Goal: Task Accomplishment & Management: Manage account settings

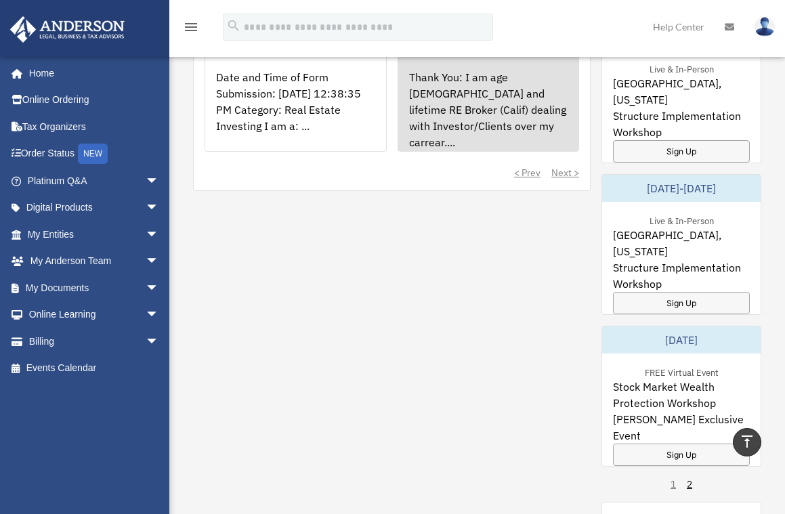
scroll to position [813, 0]
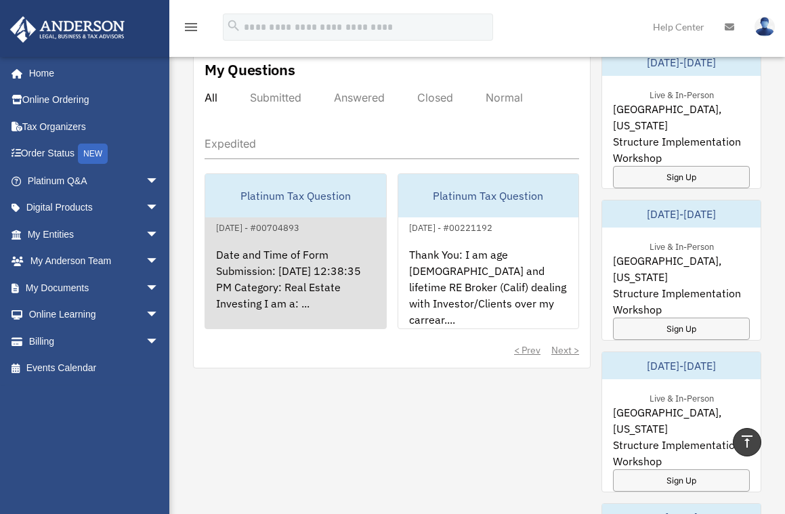
click at [316, 298] on div "Date and Time of Form Submission: [DATE] 12:38:35 PM Category: Real Estate Inve…" at bounding box center [295, 289] width 181 height 106
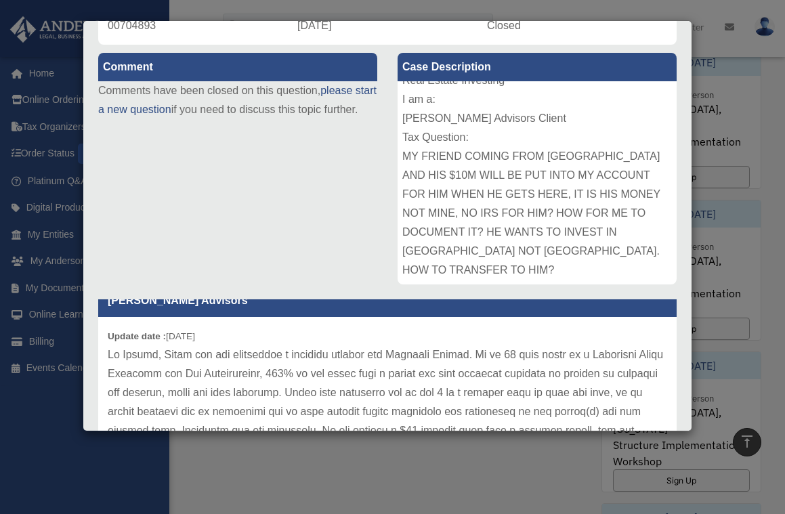
scroll to position [0, 0]
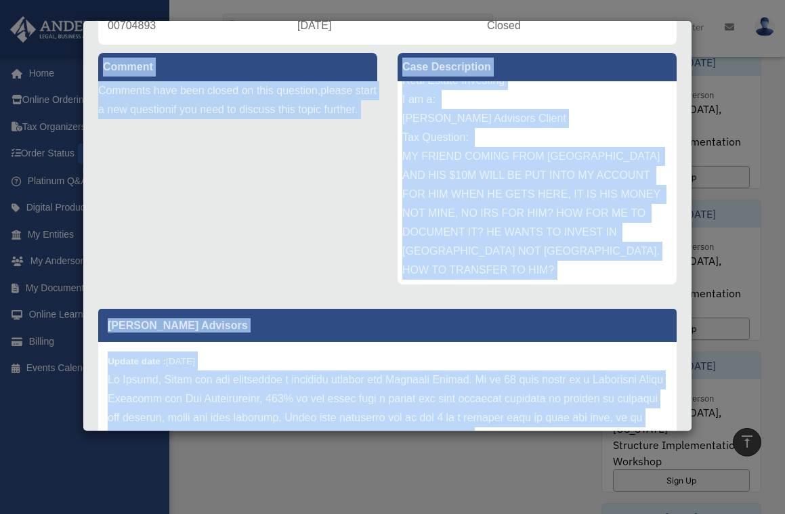
drag, startPoint x: 526, startPoint y: 431, endPoint x: 526, endPoint y: 449, distance: 18.3
click at [526, 449] on div "Case Detail × Platinum Tax Question Case Number 00704893 Created Date August 22…" at bounding box center [392, 257] width 785 height 514
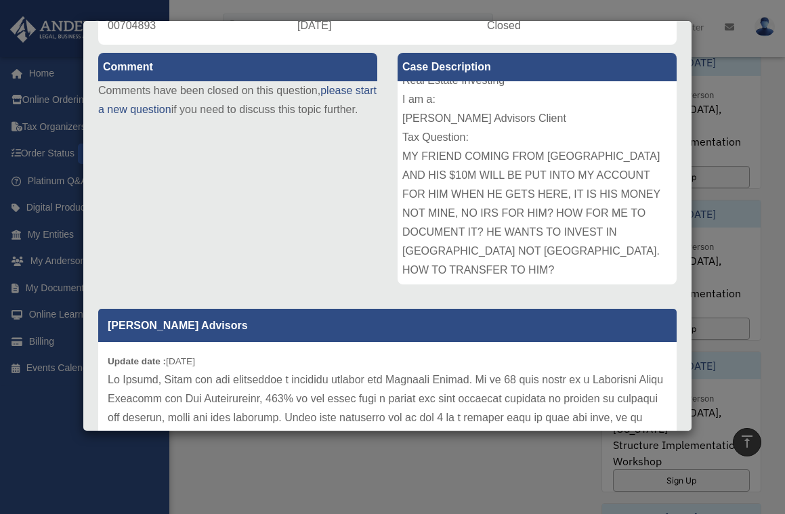
click at [528, 447] on div "Case Detail × Platinum Tax Question Case Number 00704893 Created Date August 22…" at bounding box center [392, 257] width 785 height 514
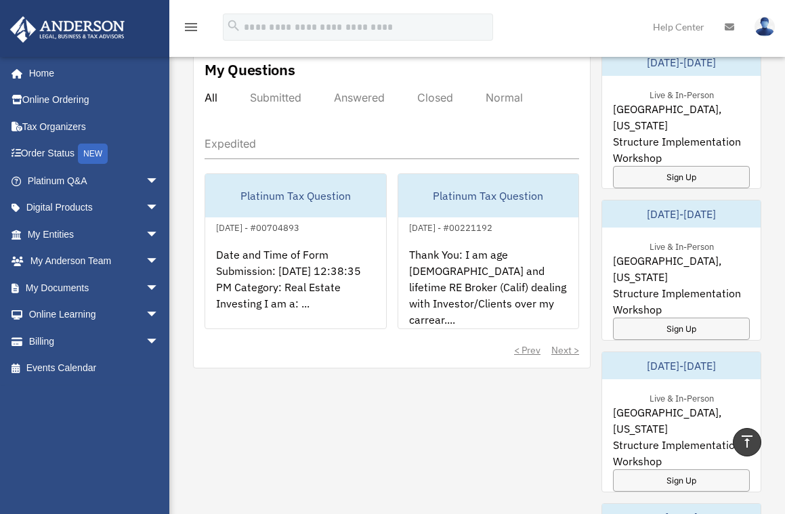
click at [485, 377] on div "My Questions All Submitted Answered Closed Normal Expedited Platinum Tax Questi…" at bounding box center [477, 439] width 568 height 782
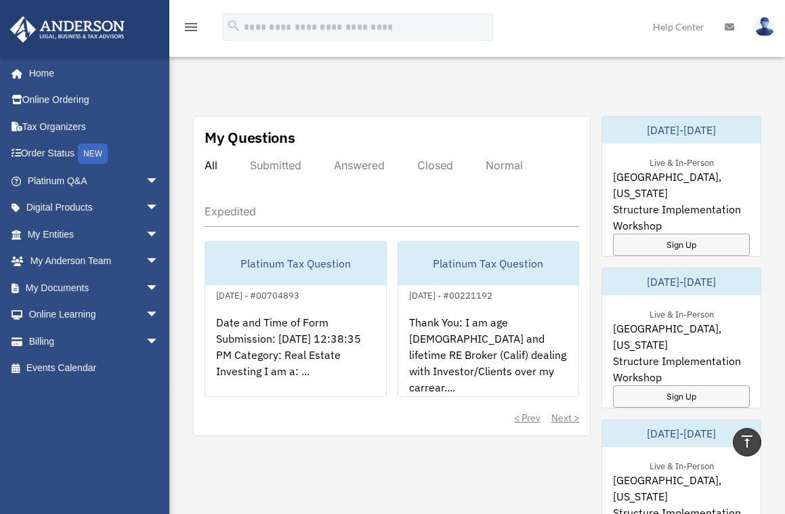
scroll to position [677, 0]
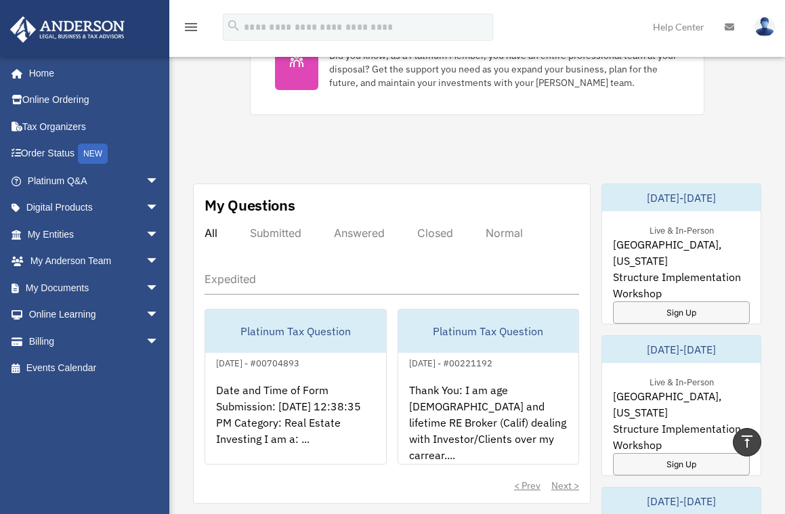
click at [354, 231] on div "Answered" at bounding box center [359, 233] width 51 height 14
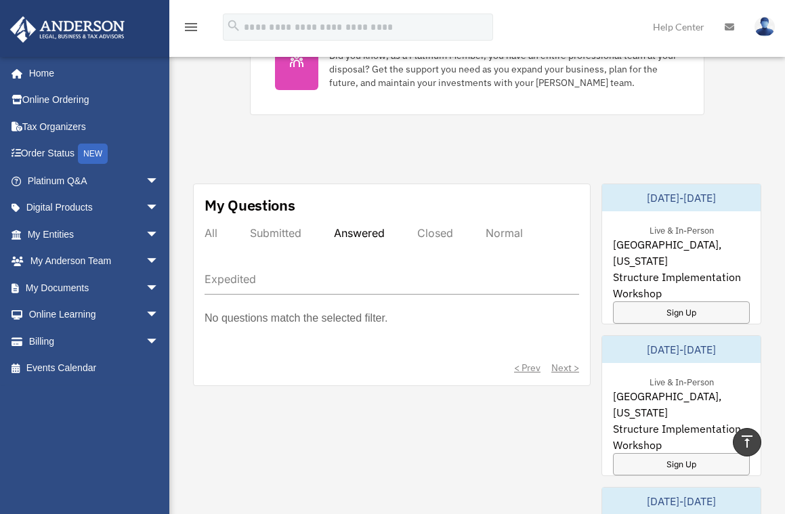
click at [213, 228] on div "All" at bounding box center [211, 233] width 13 height 14
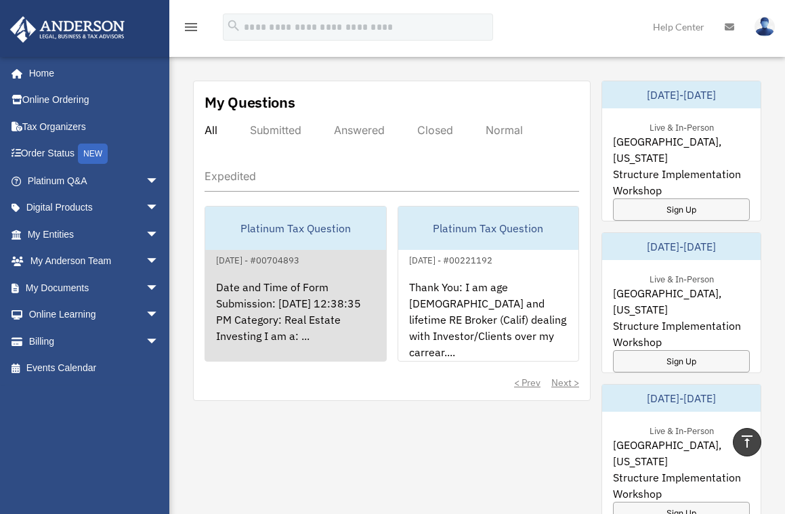
scroll to position [813, 0]
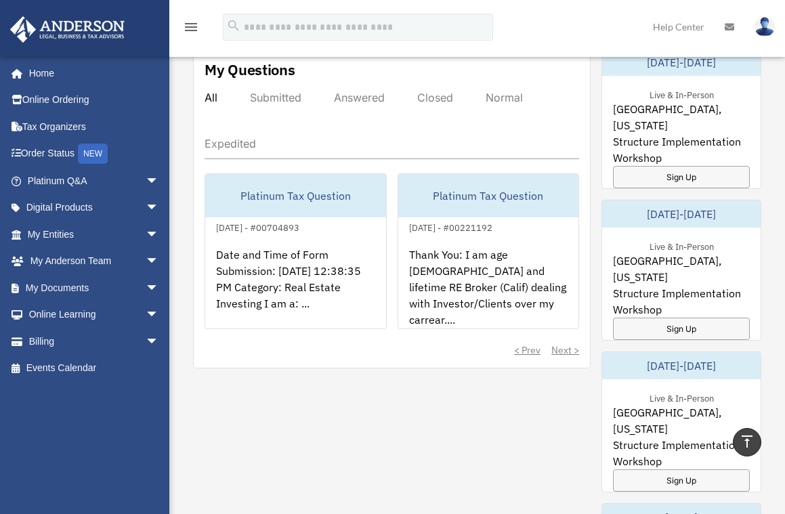
click at [565, 347] on div "< Prev Next >" at bounding box center [392, 350] width 375 height 14
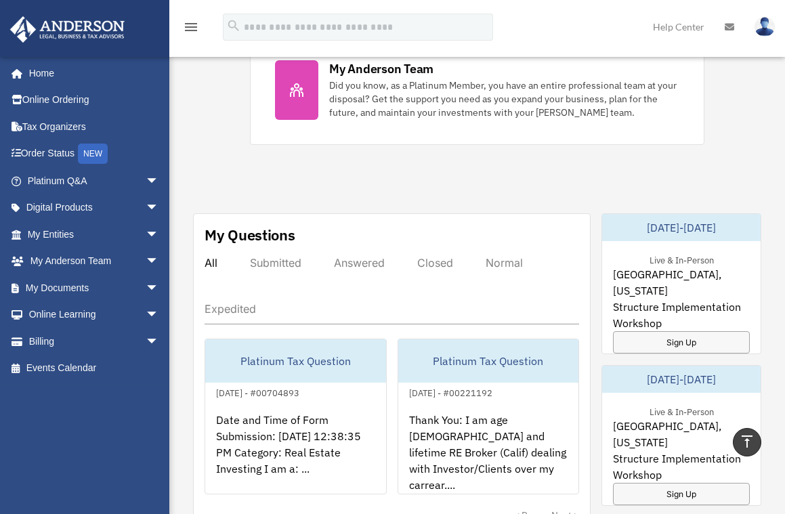
scroll to position [610, 0]
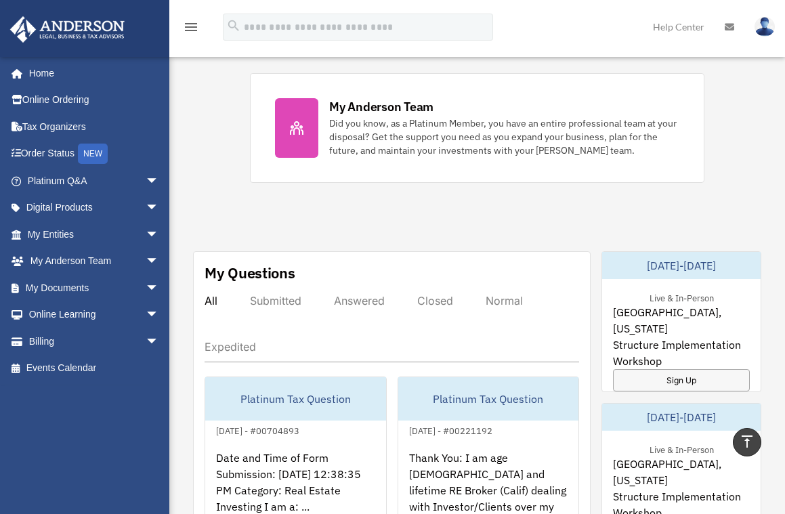
click at [361, 294] on div "Answered" at bounding box center [359, 301] width 51 height 14
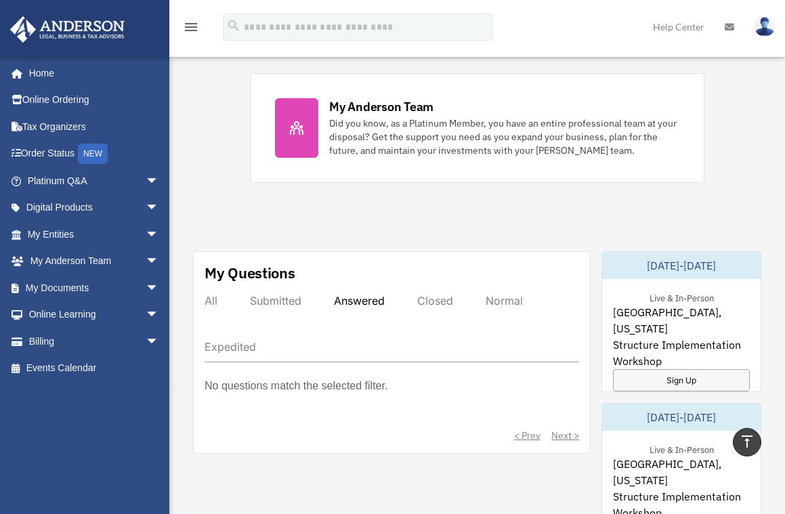
click at [280, 298] on div "Submitted" at bounding box center [275, 301] width 51 height 14
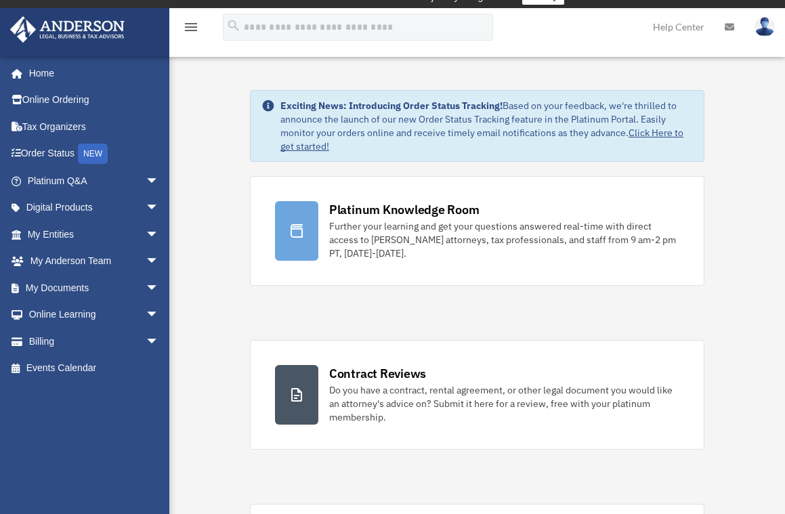
scroll to position [0, 0]
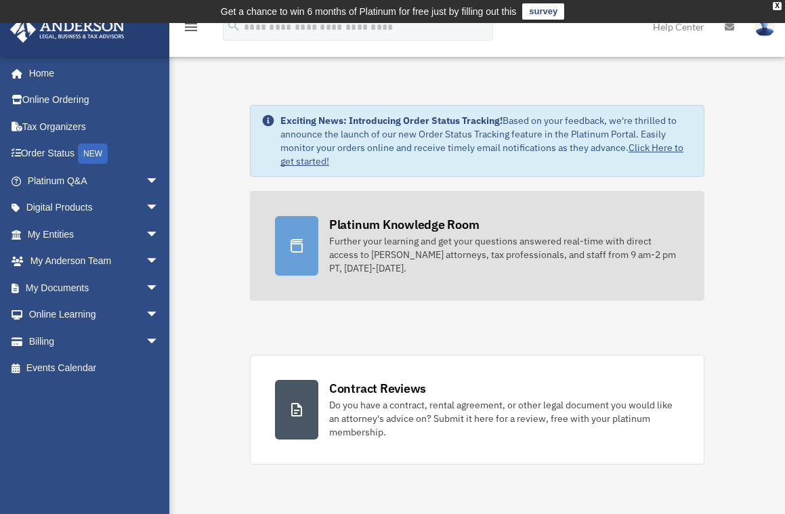
click at [371, 240] on div "Further your learning and get your questions answered real-time with direct acc…" at bounding box center [504, 254] width 350 height 41
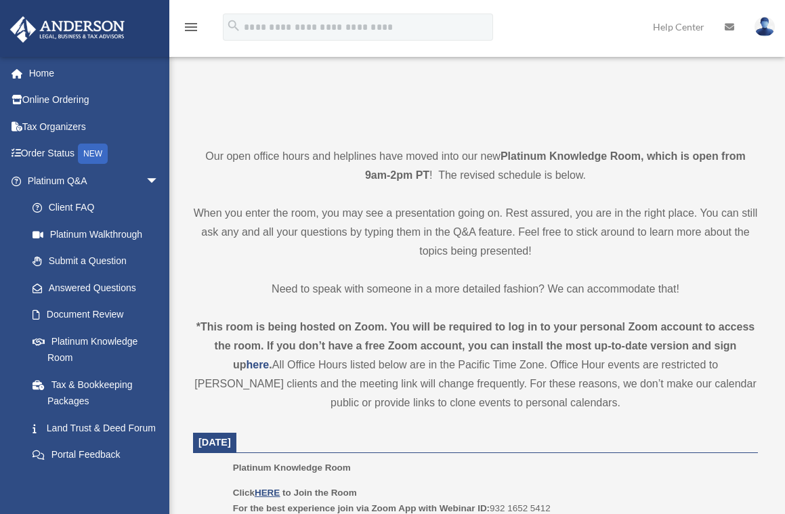
scroll to position [339, 0]
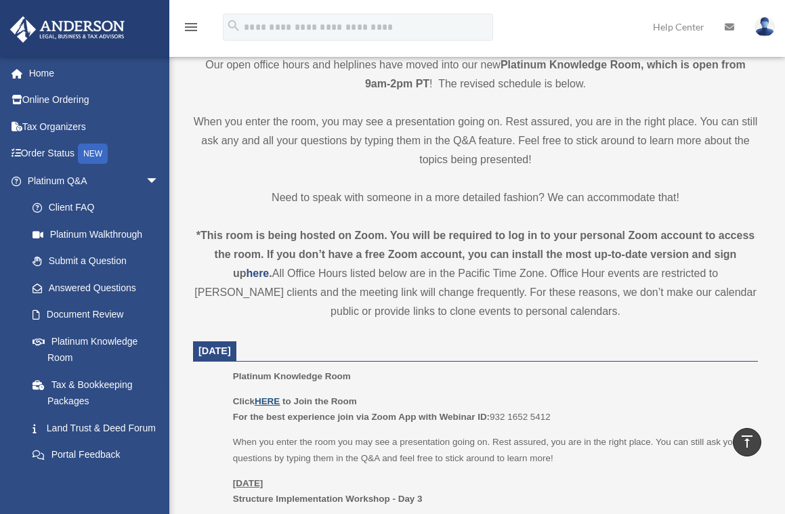
click at [269, 400] on u "HERE" at bounding box center [267, 401] width 25 height 10
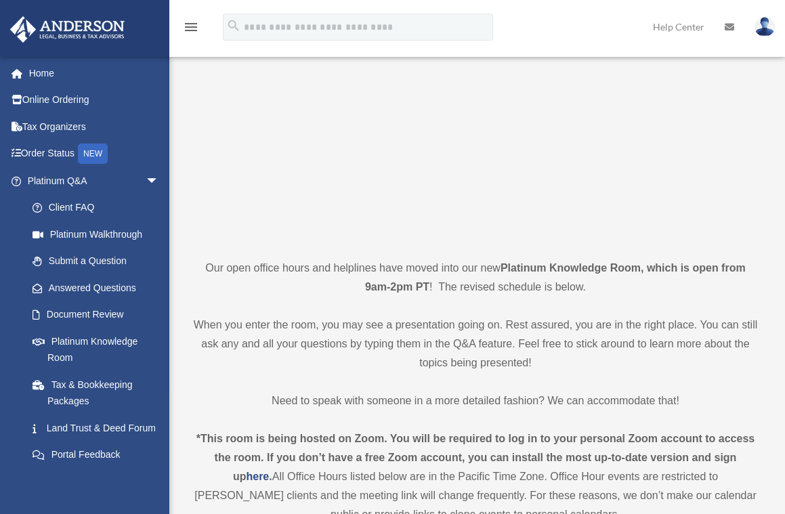
scroll to position [0, 0]
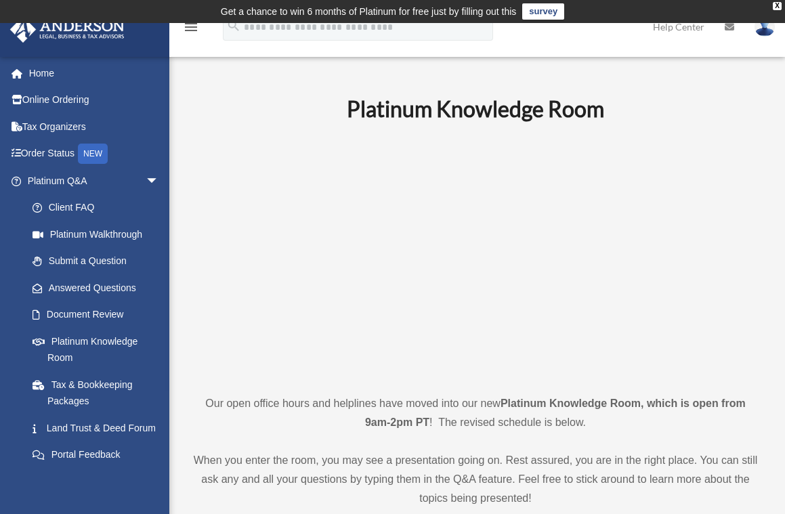
click at [542, 7] on link "survey" at bounding box center [543, 11] width 42 height 16
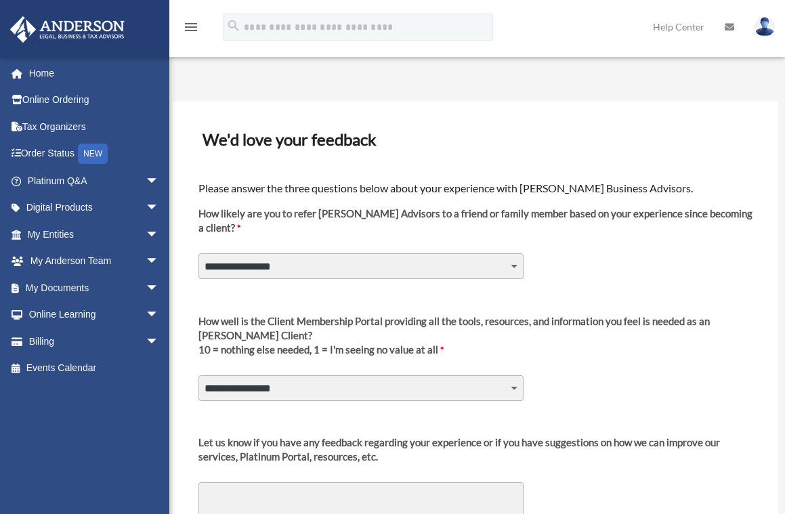
click at [514, 264] on select "**********" at bounding box center [361, 266] width 325 height 26
select select "********"
click at [199, 254] on select "**********" at bounding box center [361, 266] width 325 height 26
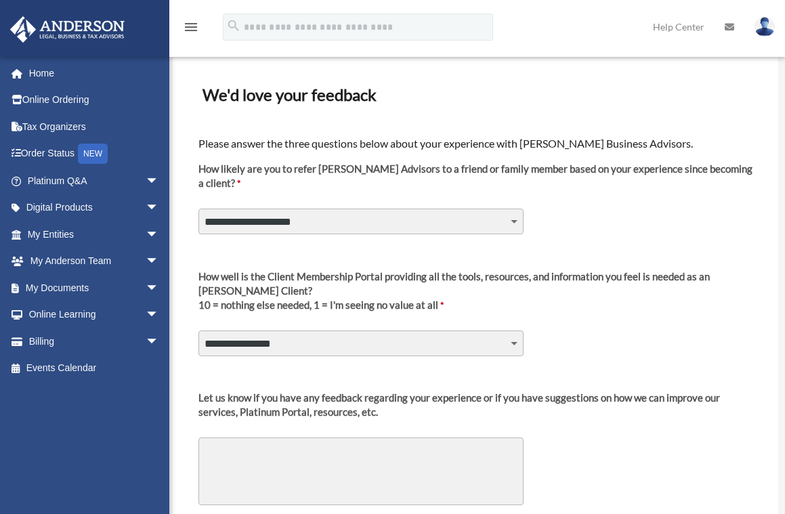
scroll to position [68, 0]
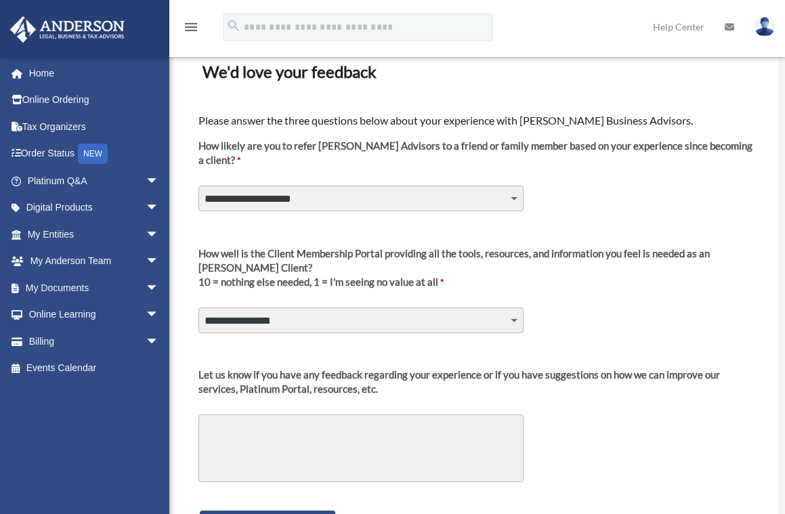
click at [514, 318] on select "**********" at bounding box center [361, 321] width 325 height 26
click at [600, 313] on div "**********" at bounding box center [476, 292] width 558 height 111
click at [512, 319] on select "**********" at bounding box center [361, 321] width 325 height 26
select select "********"
click at [199, 308] on select "**********" at bounding box center [361, 321] width 325 height 26
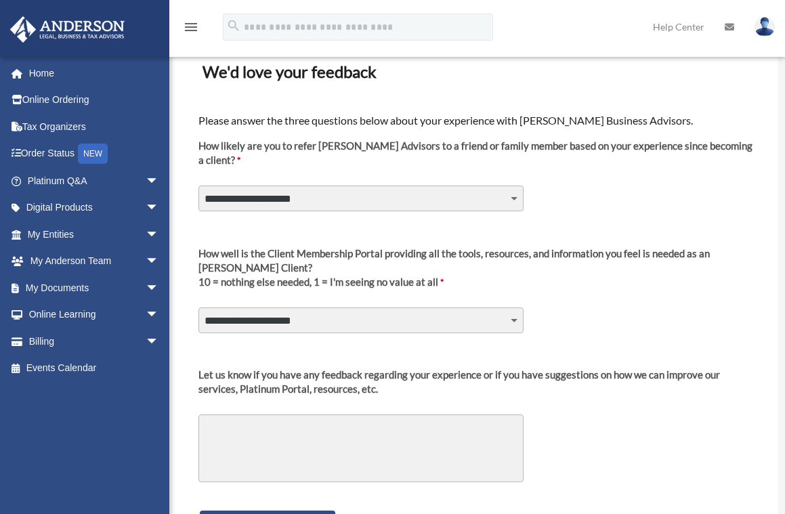
click at [516, 320] on select "**********" at bounding box center [361, 321] width 325 height 26
click at [199, 308] on select "**********" at bounding box center [361, 321] width 325 height 26
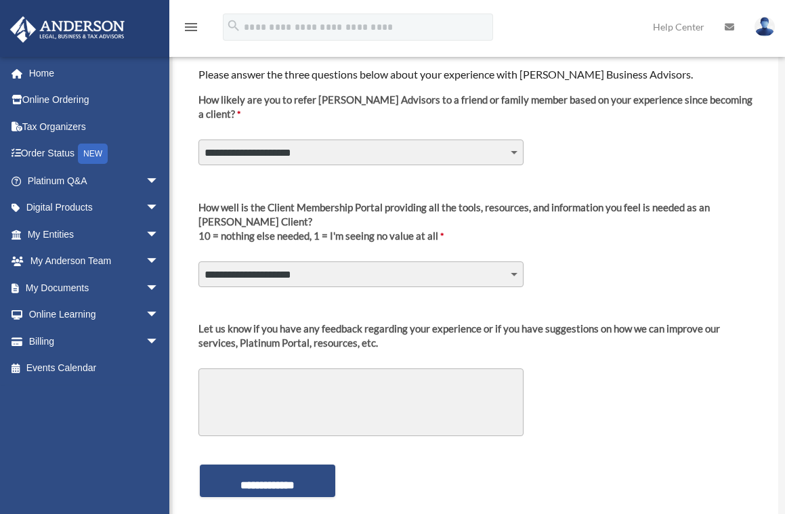
scroll to position [135, 0]
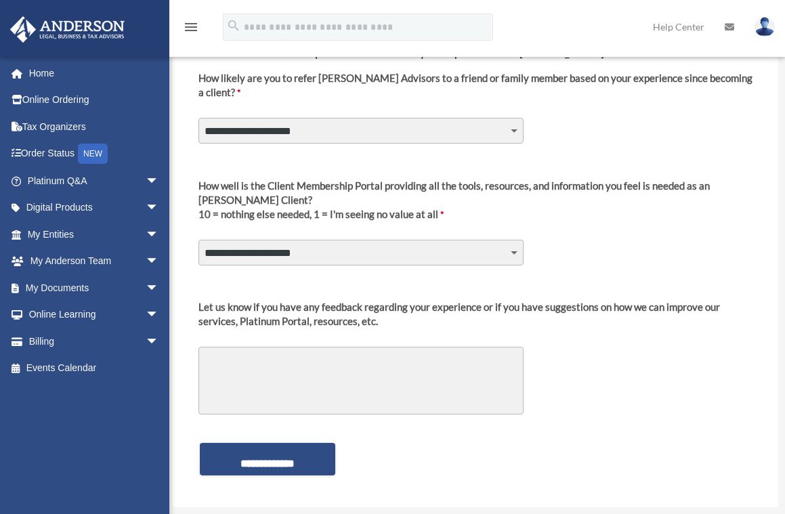
click at [417, 356] on textarea "Let us know if you have any feedback regarding your experience or if you have s…" at bounding box center [361, 381] width 325 height 68
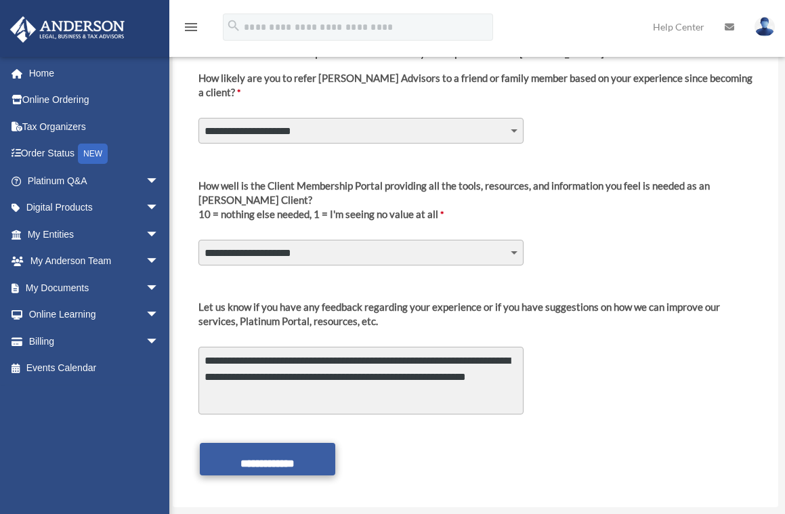
type textarea "**********"
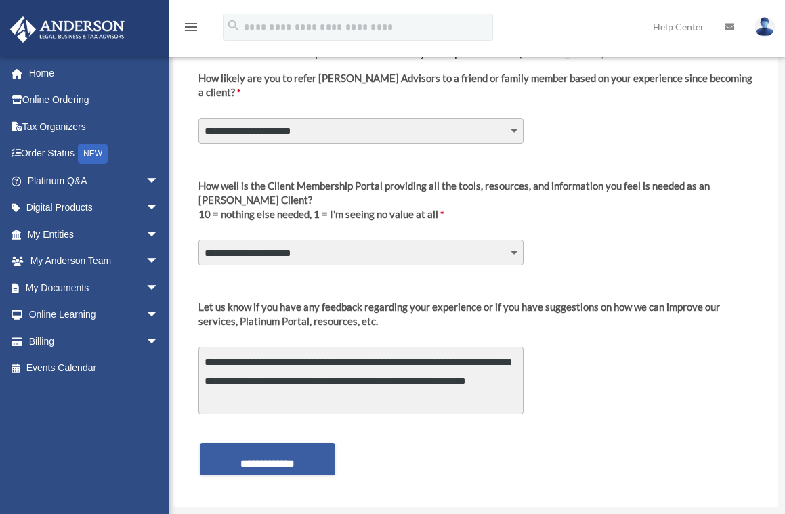
click at [300, 461] on input "**********" at bounding box center [267, 459] width 135 height 33
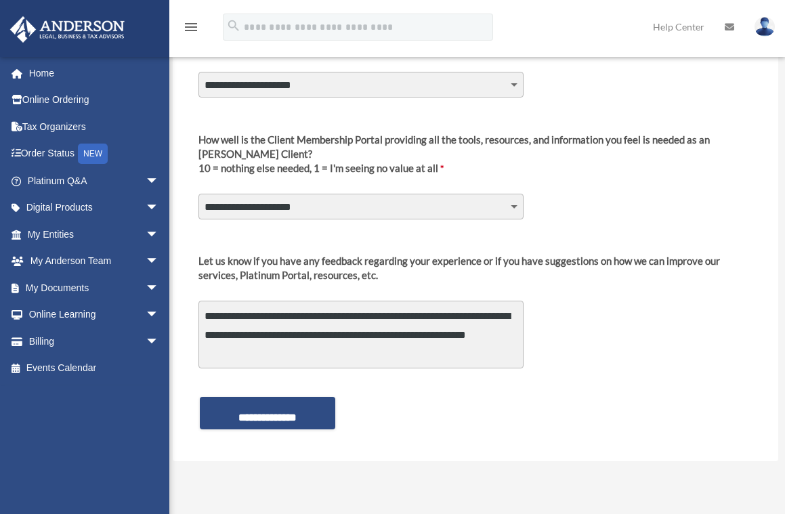
scroll to position [271, 0]
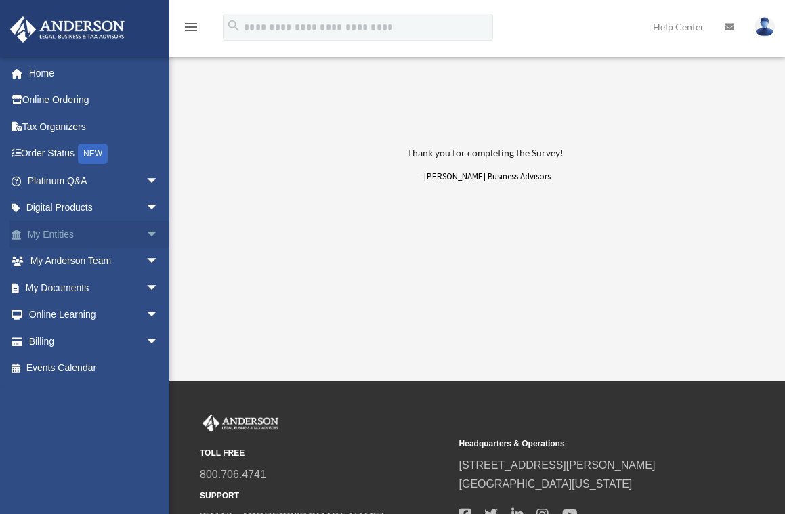
click at [65, 228] on link "My Entities arrow_drop_down" at bounding box center [94, 234] width 170 height 27
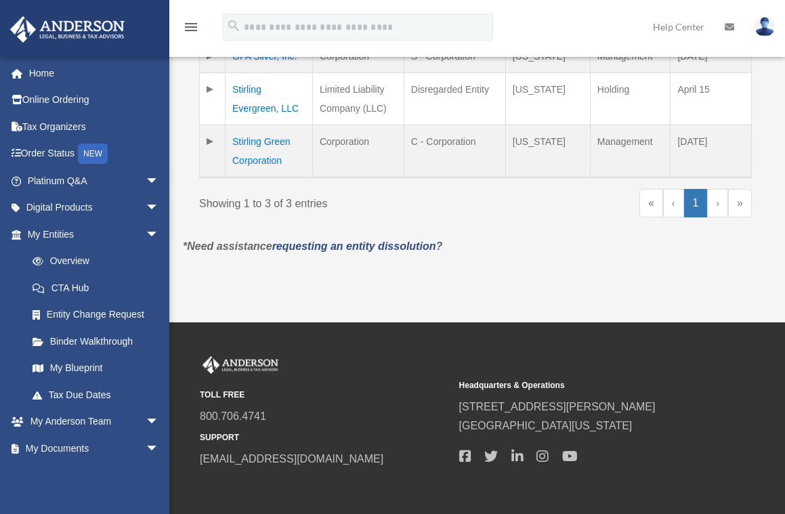
scroll to position [406, 0]
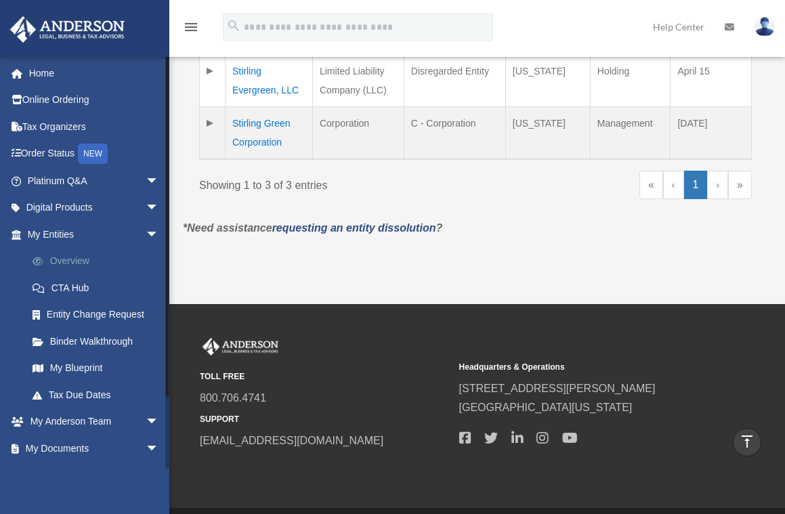
click at [73, 256] on link "Overview" at bounding box center [99, 261] width 161 height 27
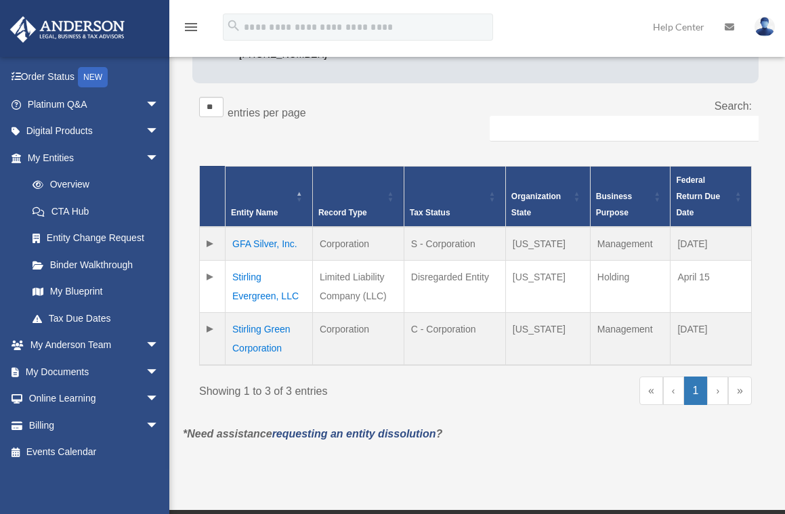
scroll to position [203, 0]
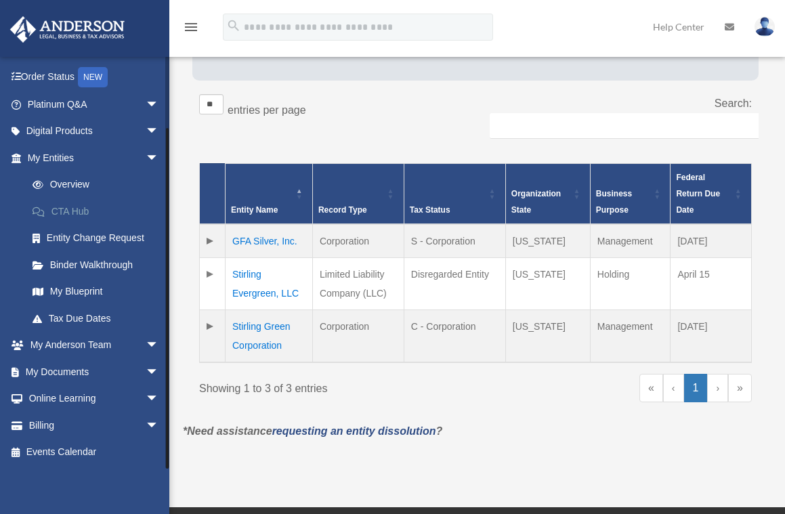
click at [80, 205] on link "CTA Hub" at bounding box center [99, 211] width 161 height 27
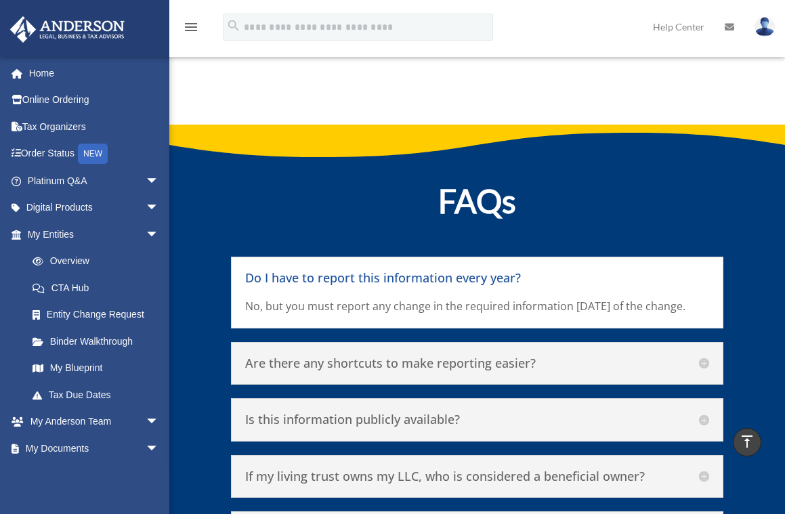
scroll to position [5574, 0]
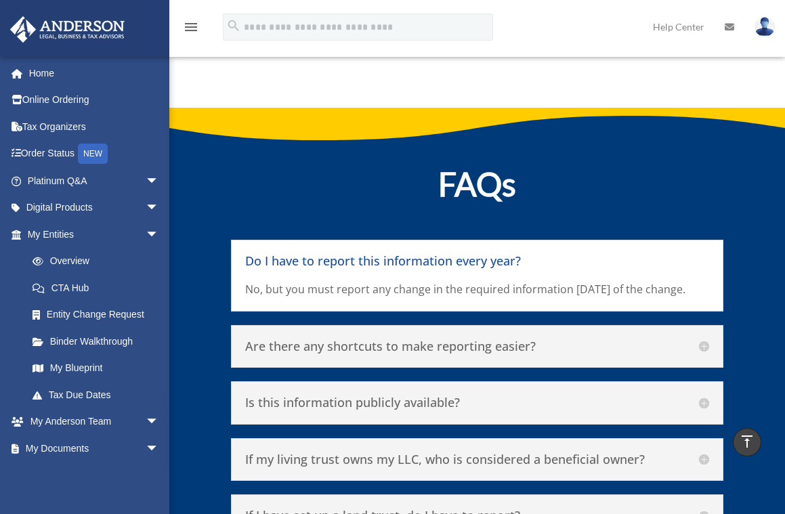
click at [705, 354] on h5 "Are there any shortcuts to make reporting easier?" at bounding box center [477, 346] width 464 height 15
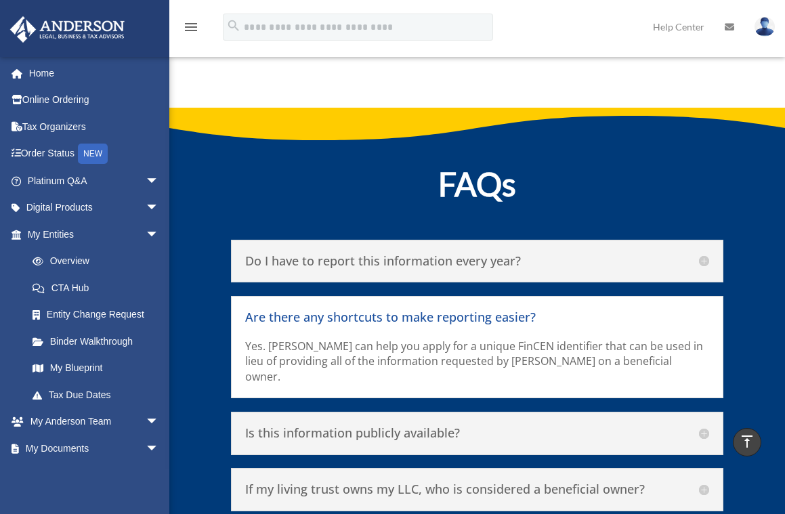
click at [705, 258] on h5 "Do I have to report this information every year?" at bounding box center [477, 261] width 464 height 15
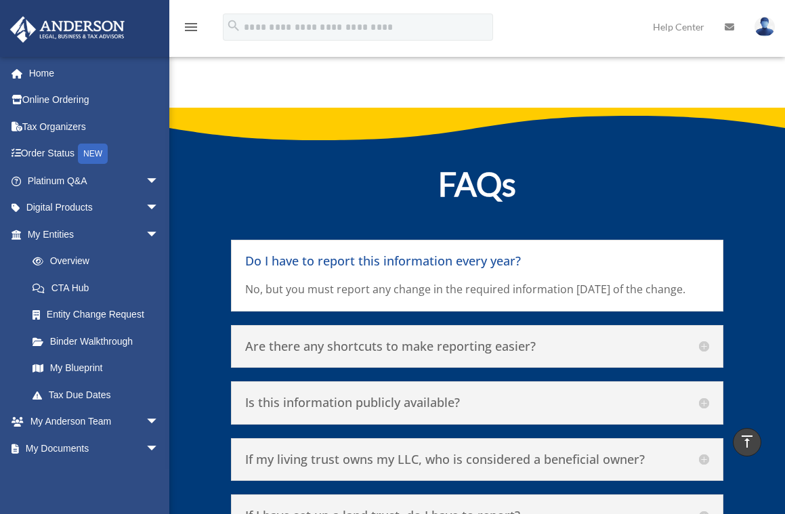
scroll to position [5642, 0]
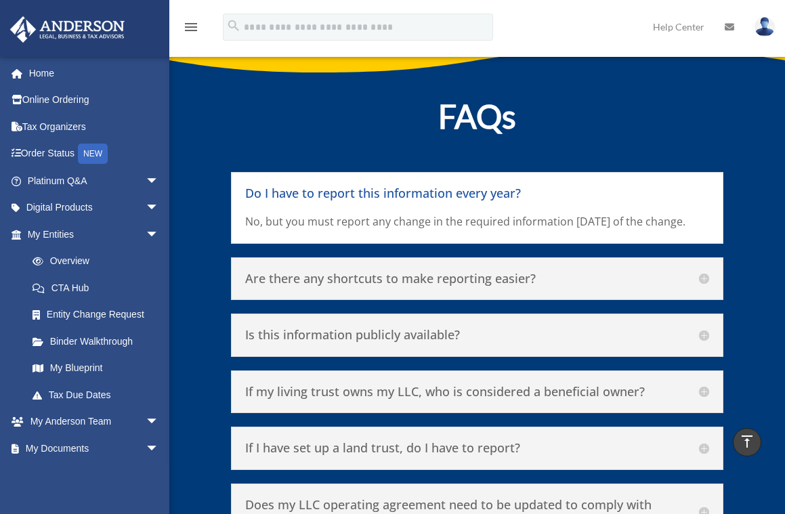
click at [701, 343] on h5 "Is this information publicly available?" at bounding box center [477, 335] width 464 height 15
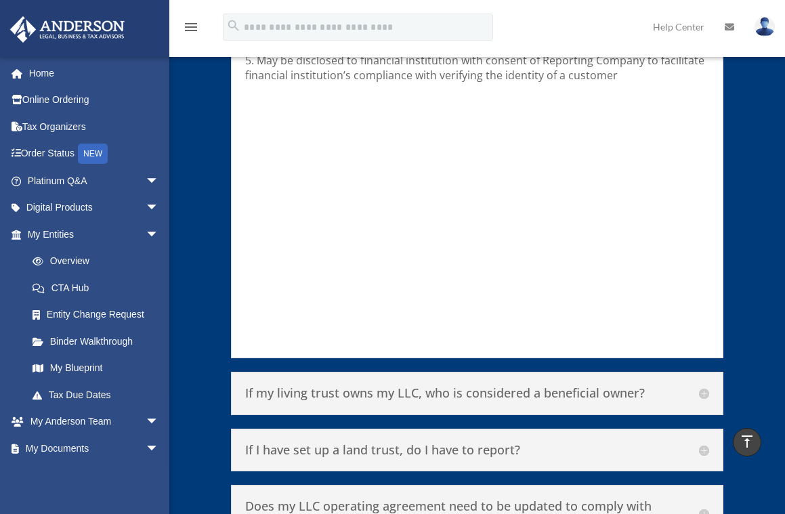
scroll to position [6116, 0]
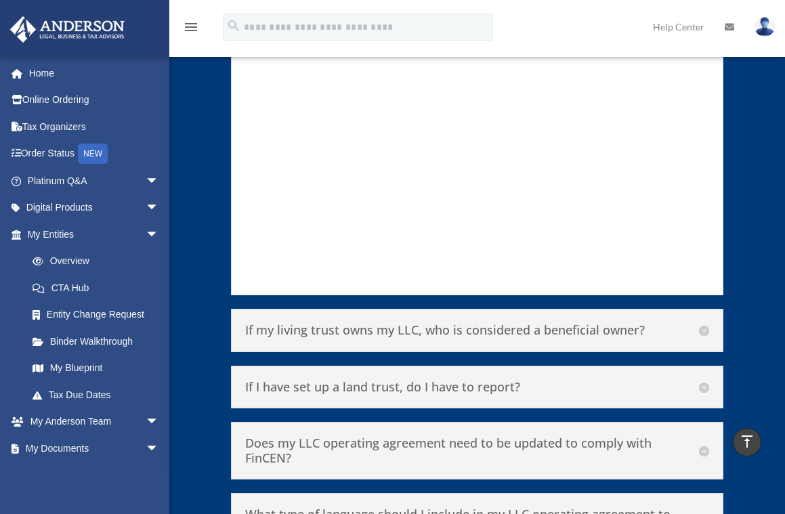
click at [703, 327] on h5 "If my living trust owns my LLC, who is considered a beneficial owner?" at bounding box center [477, 330] width 464 height 15
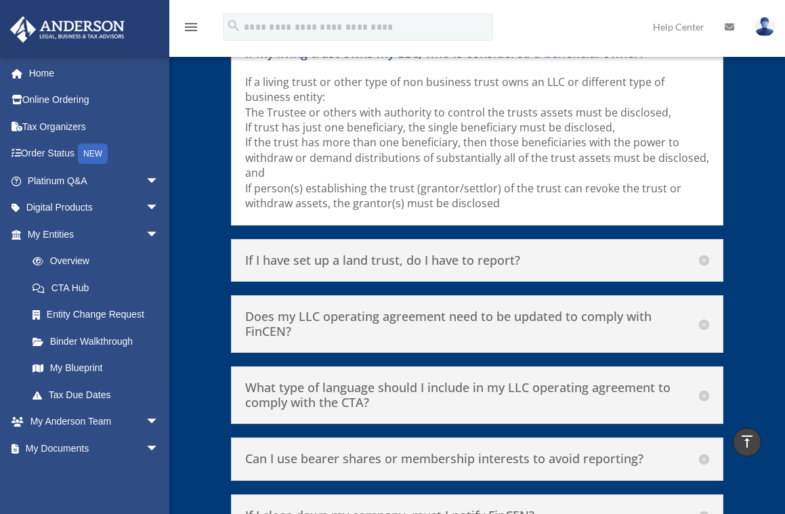
scroll to position [5950, 0]
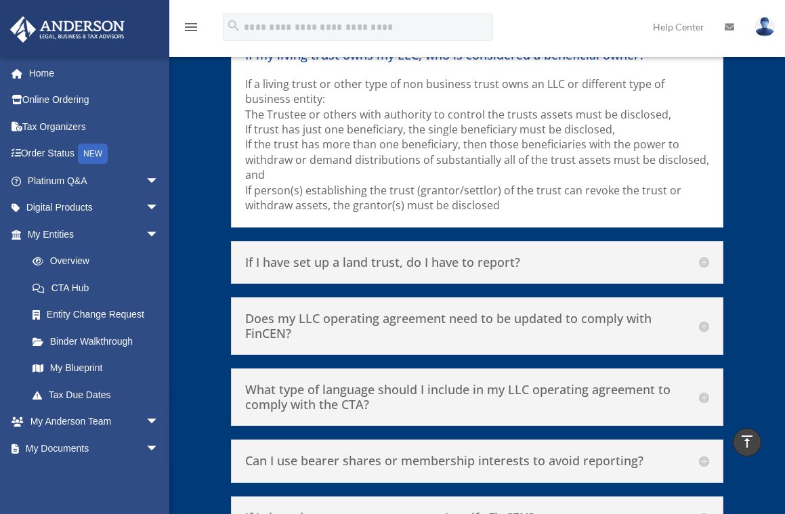
click at [704, 257] on h5 "If I have set up a land trust, do I have to report?" at bounding box center [477, 262] width 464 height 15
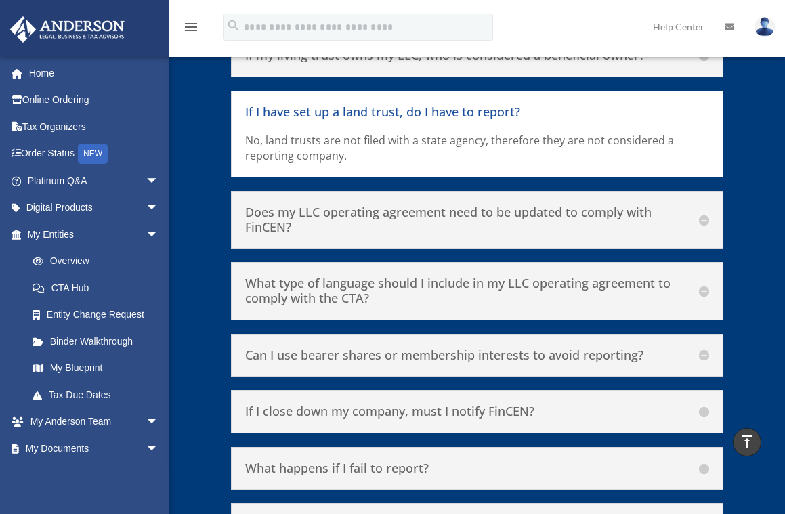
click at [705, 218] on h5 "Does my LLC operating agreement need to be updated to comply with FinCEN?" at bounding box center [477, 219] width 464 height 29
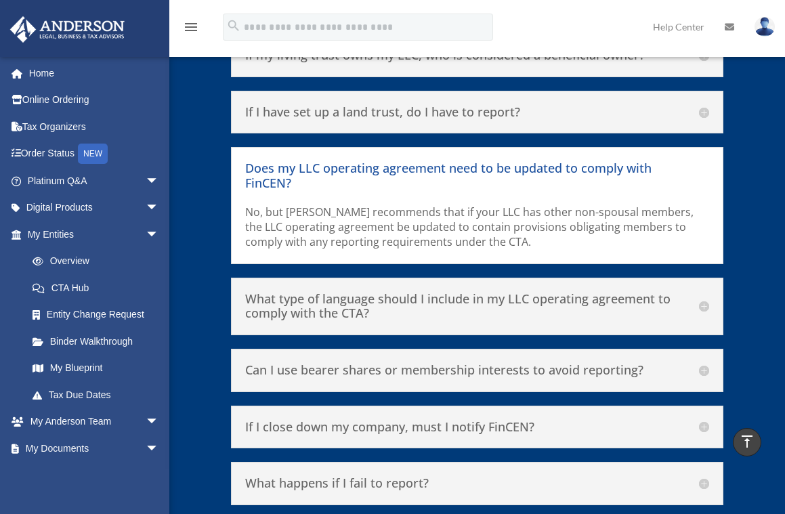
click at [707, 306] on h5 "What type of language should I include in my LLC operating agreement to comply …" at bounding box center [477, 306] width 464 height 29
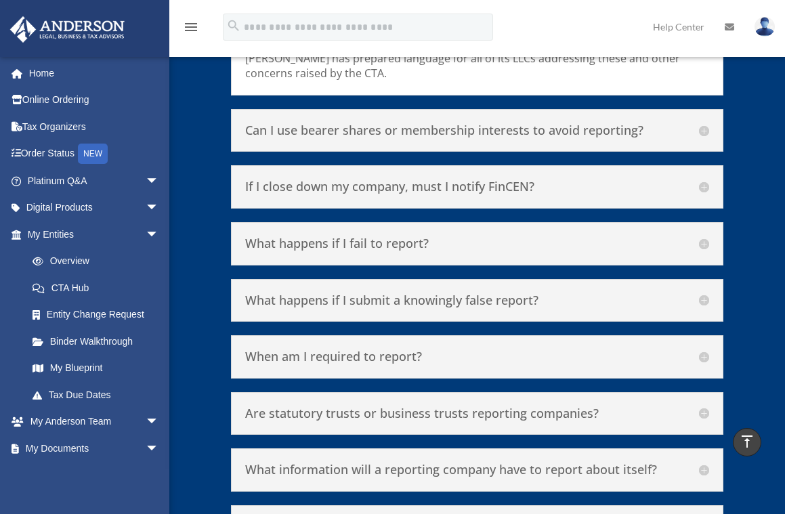
scroll to position [6221, 0]
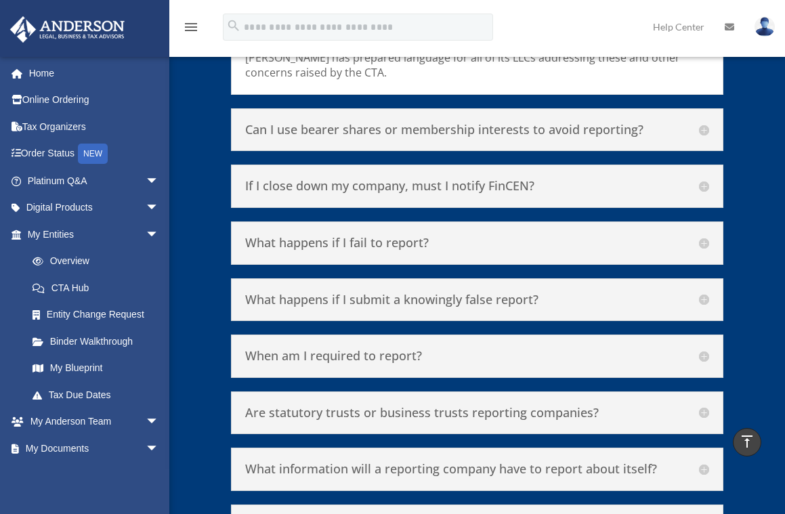
click at [702, 127] on h5 "Can I use bearer shares or membership interests to avoid reporting?" at bounding box center [477, 130] width 464 height 15
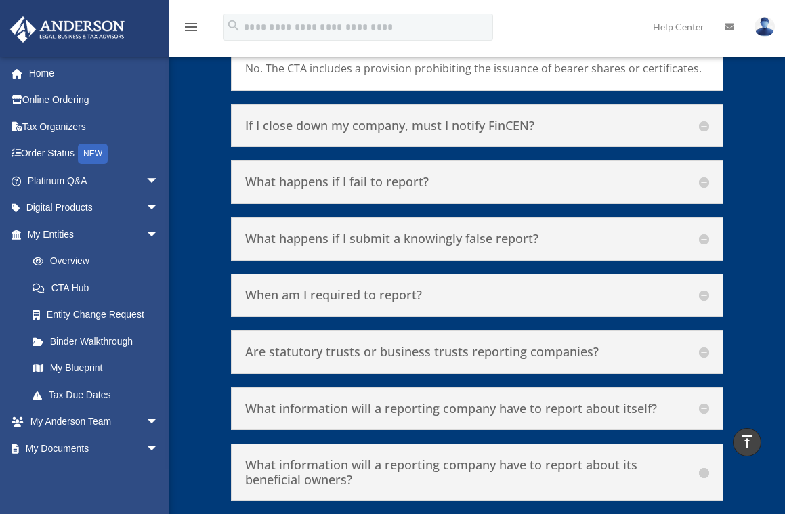
click at [704, 127] on h5 "If I close down my company, must I notify FinCEN?" at bounding box center [477, 126] width 464 height 15
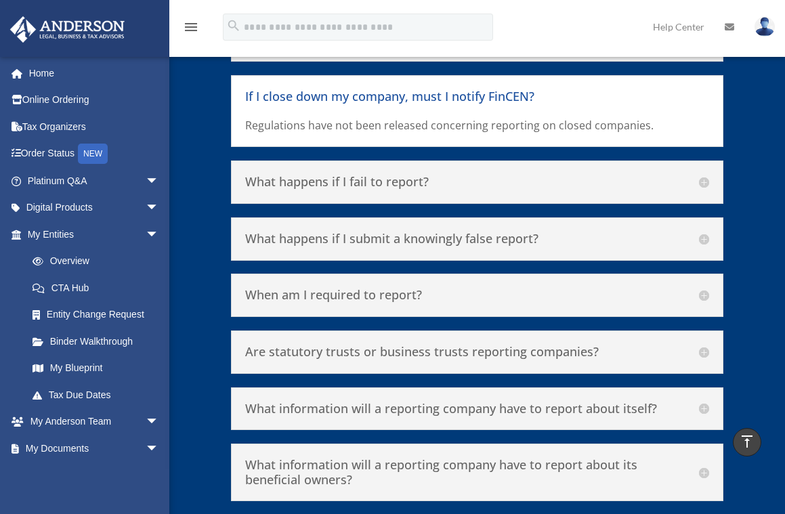
click at [705, 182] on h5 "What happens if I fail to report?" at bounding box center [477, 182] width 464 height 15
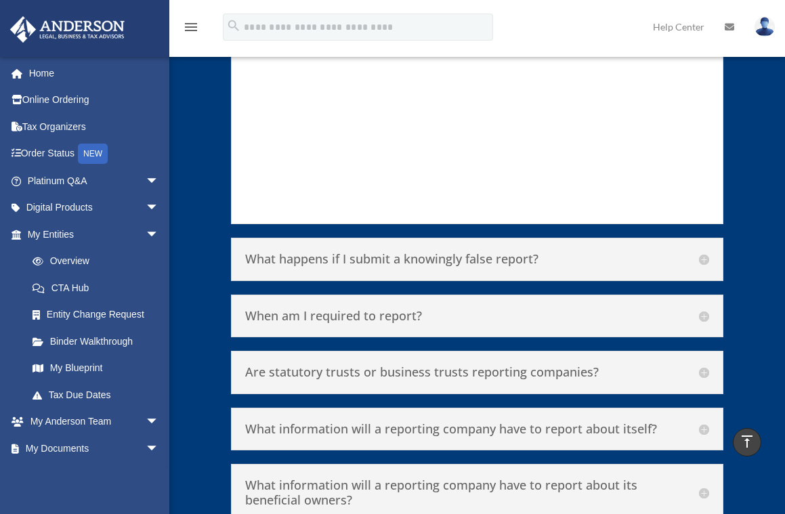
scroll to position [6424, 0]
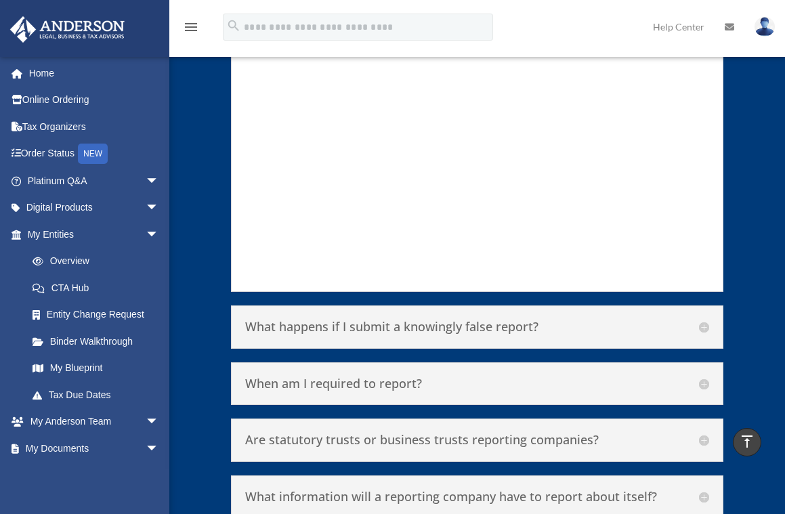
click at [707, 325] on h5 "What happens if I submit a knowingly false report?" at bounding box center [477, 327] width 464 height 15
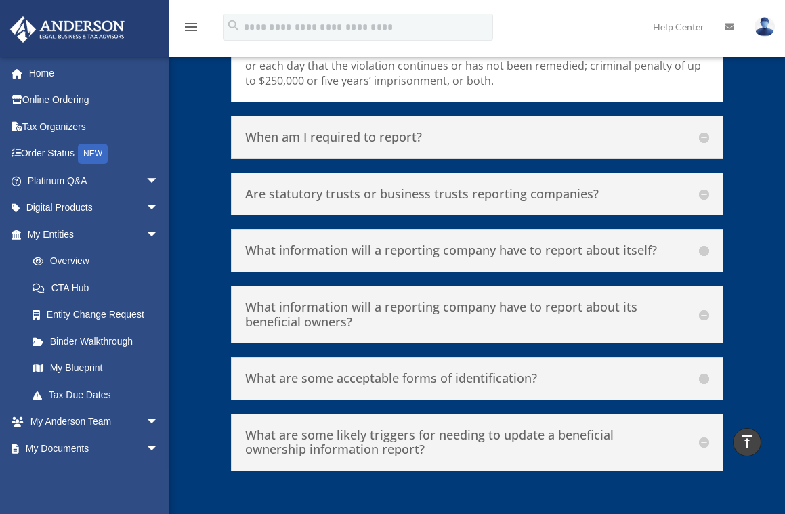
scroll to position [6376, 0]
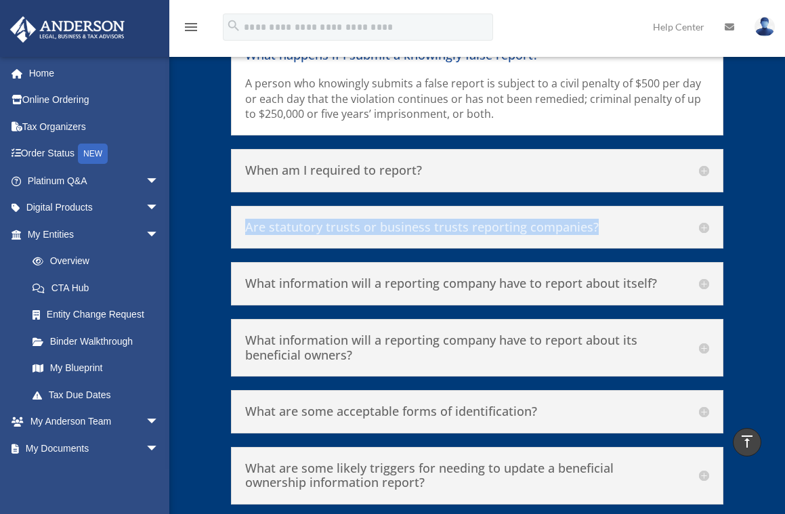
drag, startPoint x: 742, startPoint y: 153, endPoint x: 747, endPoint y: 204, distance: 51.0
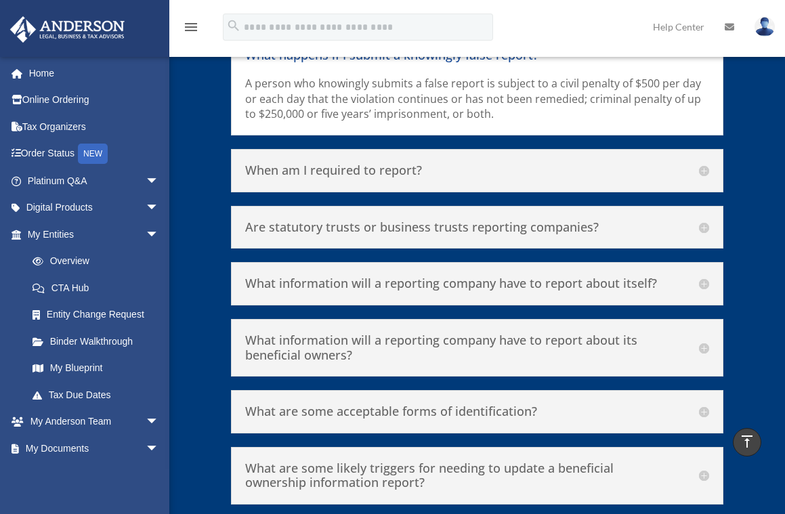
click at [531, 110] on p "A person who knowingly submits a false report is subject to a civil penalty of …" at bounding box center [477, 98] width 464 height 45
click at [705, 167] on h5 "When am I required to report?" at bounding box center [477, 170] width 464 height 15
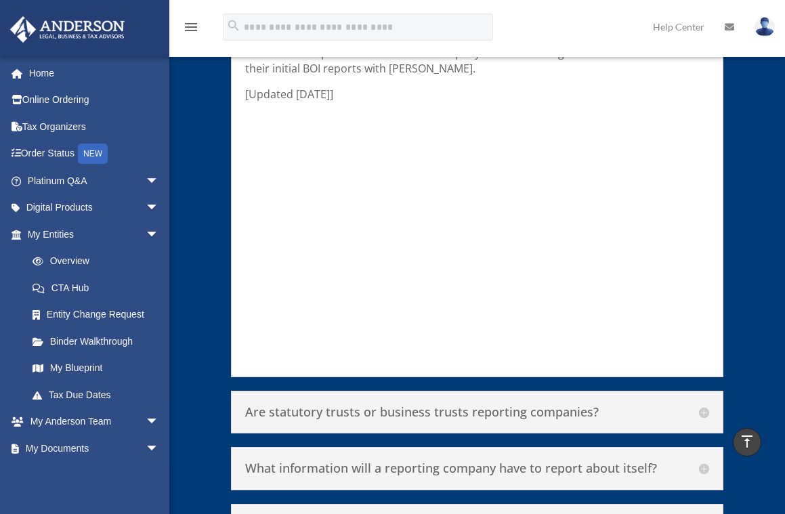
scroll to position [6805, 0]
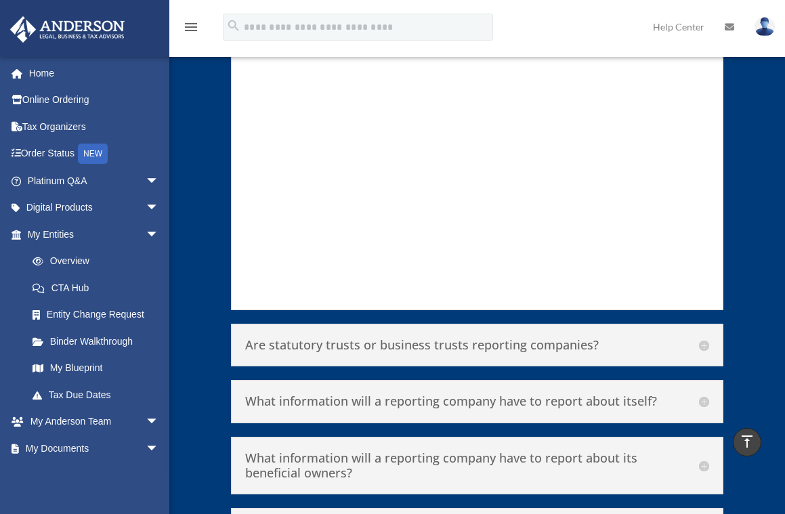
click at [703, 353] on h5 "Are statutory trusts or business trusts reporting companies?" at bounding box center [477, 345] width 464 height 15
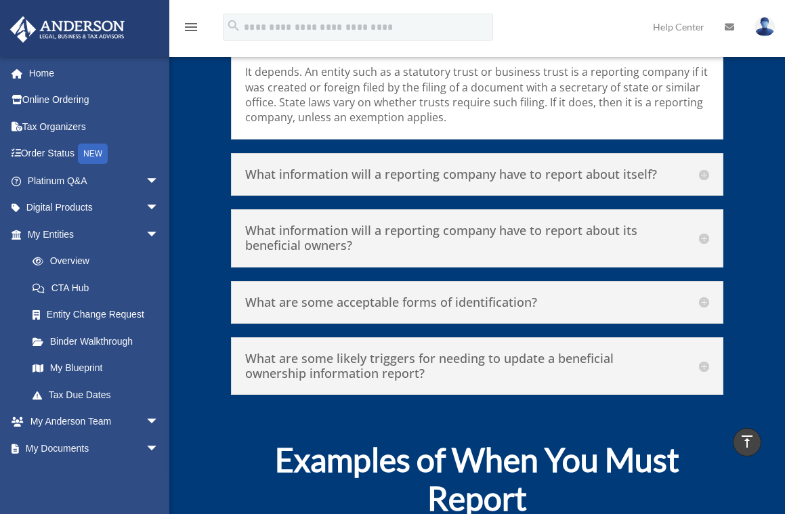
scroll to position [6489, 0]
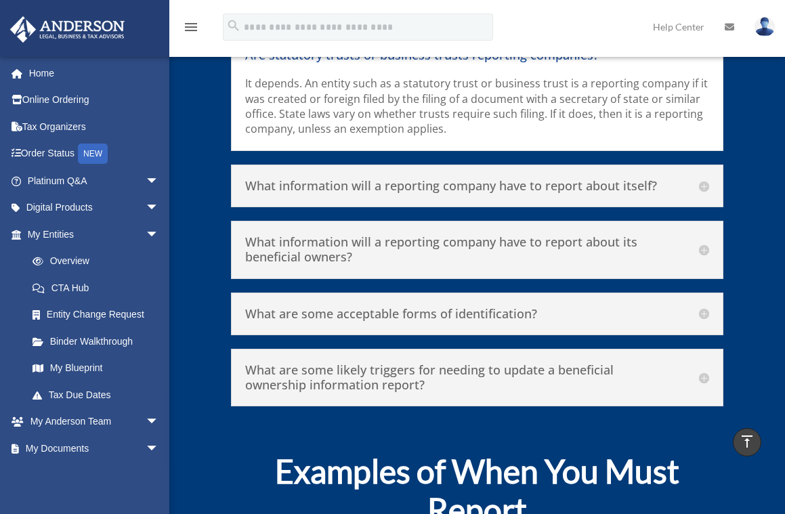
click at [707, 184] on h5 "What information will a reporting company have to report about itself?" at bounding box center [477, 186] width 464 height 15
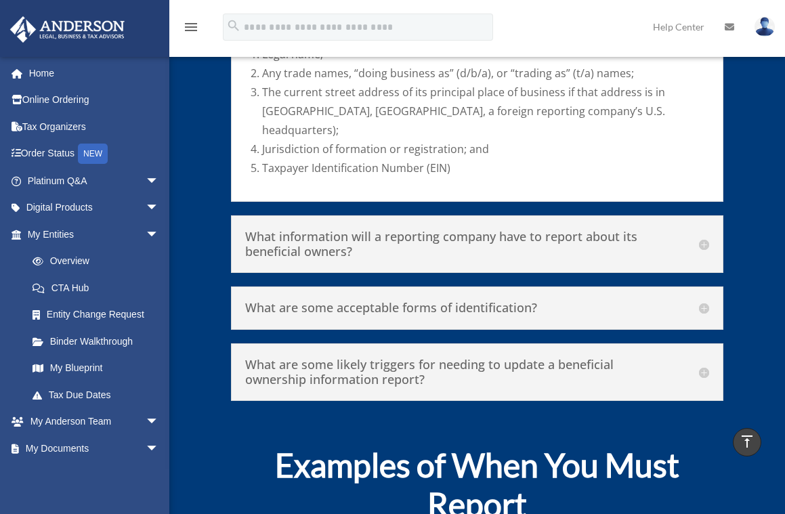
scroll to position [6625, 0]
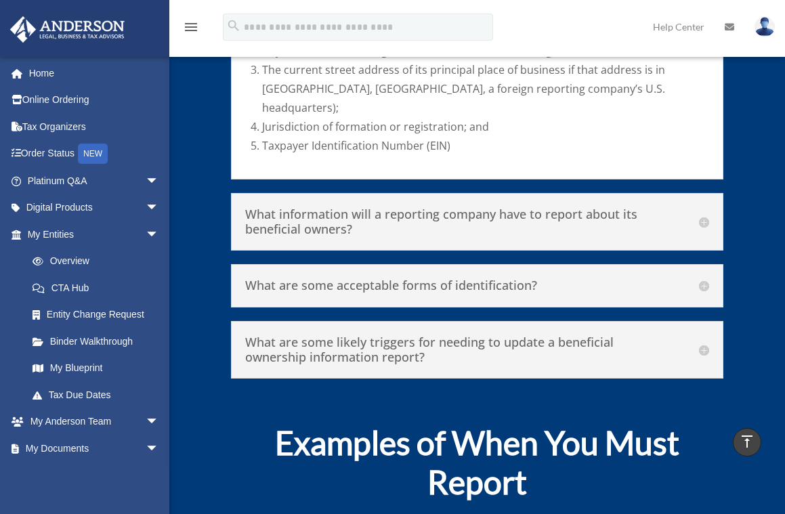
click at [704, 207] on h5 "What information will a reporting company have to report about its beneficial o…" at bounding box center [477, 221] width 464 height 29
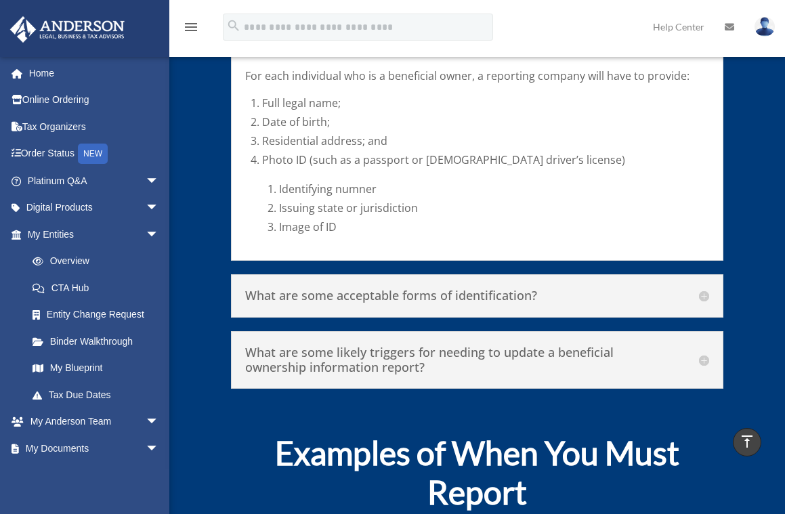
click at [703, 293] on h5 "What are some acceptable forms of identification?" at bounding box center [477, 296] width 464 height 15
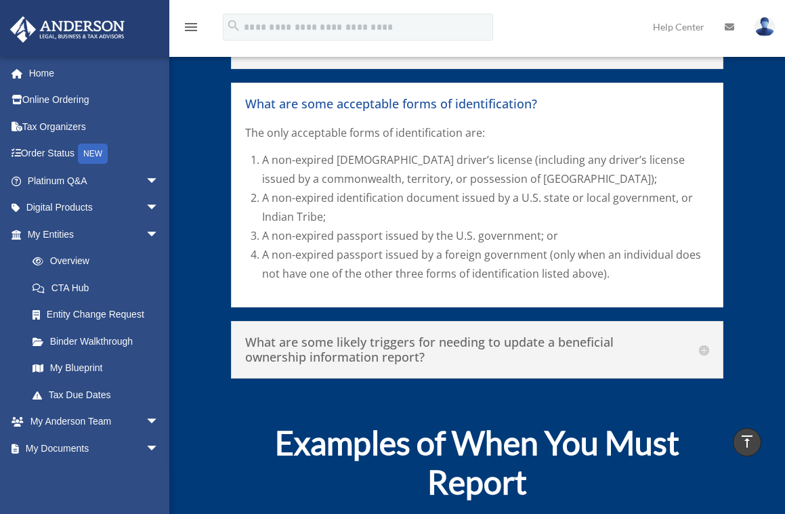
click at [702, 348] on h5 "What are some likely triggers for needing to update a beneficial ownership info…" at bounding box center [477, 349] width 464 height 29
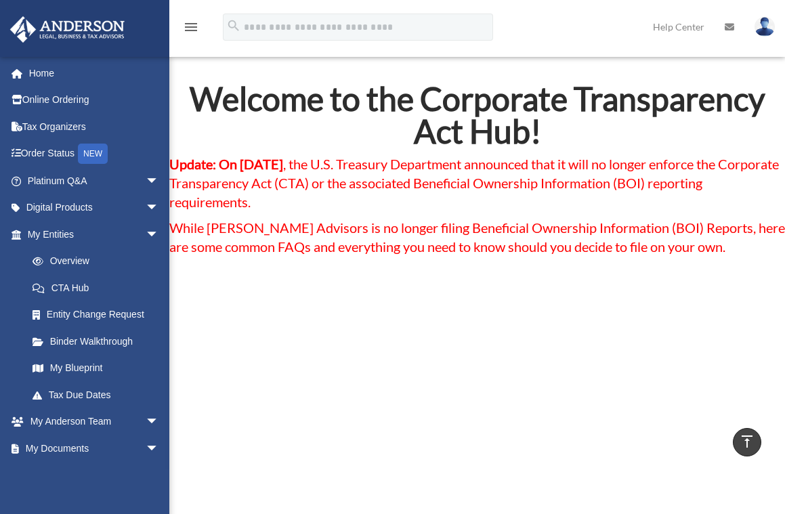
scroll to position [0, 0]
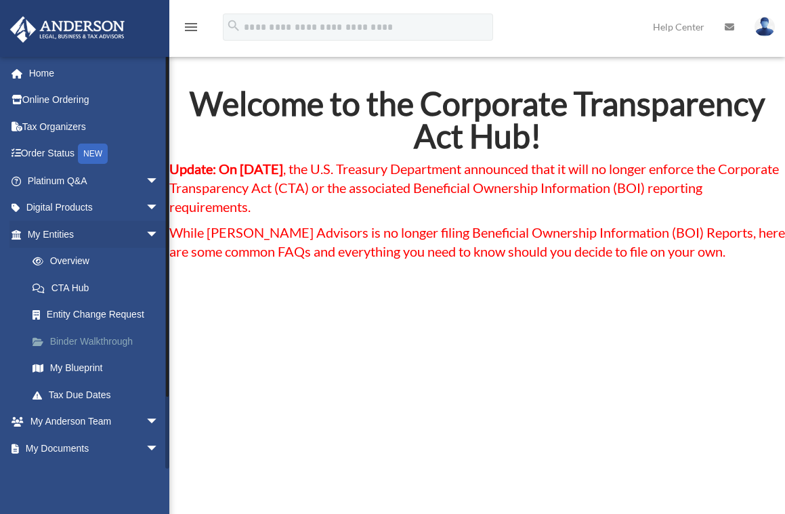
click at [107, 335] on link "Binder Walkthrough" at bounding box center [99, 341] width 161 height 27
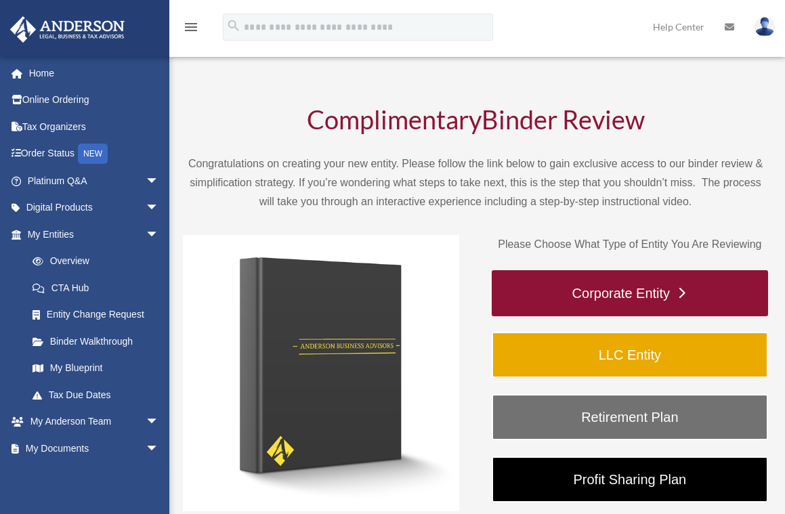
click at [642, 289] on link "Corporate Entity" at bounding box center [630, 293] width 276 height 46
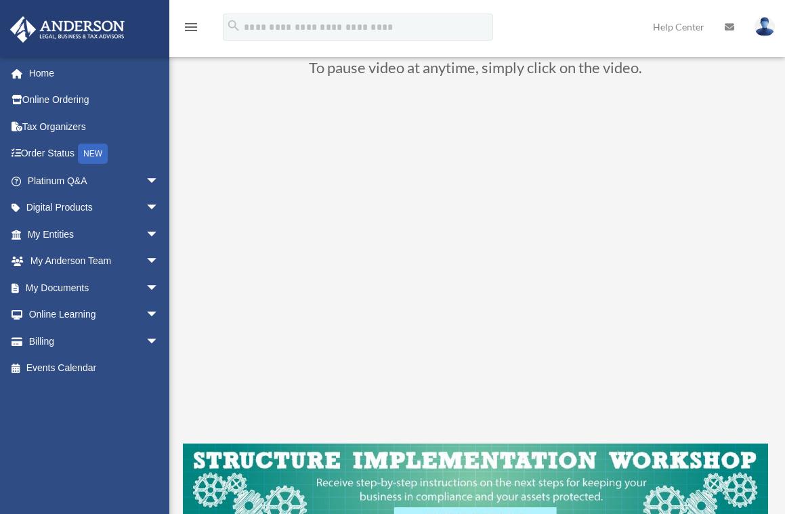
scroll to position [68, 0]
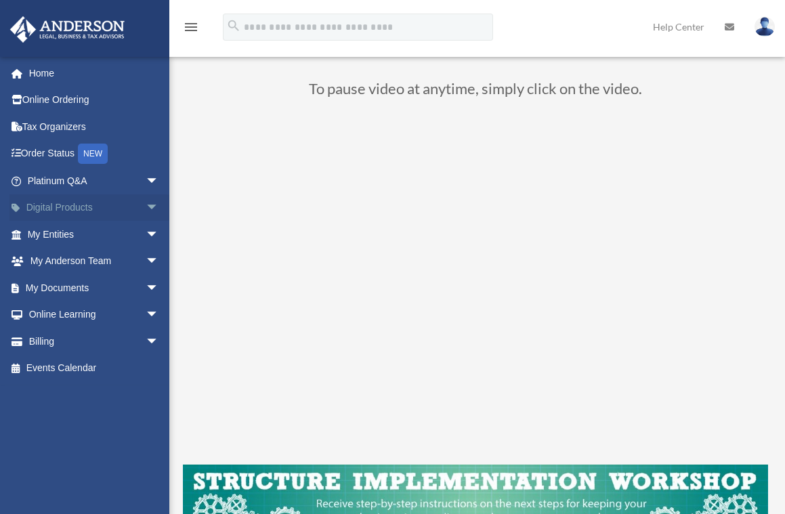
click at [66, 201] on link "Digital Products arrow_drop_down" at bounding box center [94, 207] width 170 height 27
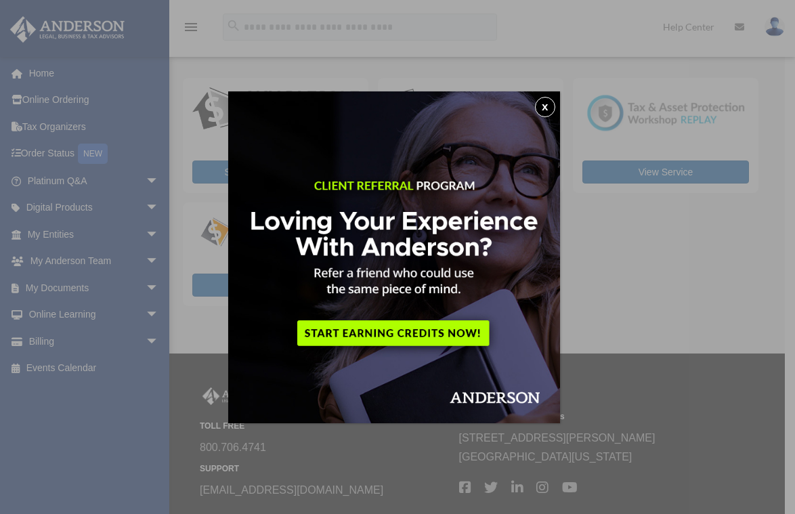
click at [645, 275] on div "x" at bounding box center [397, 257] width 795 height 514
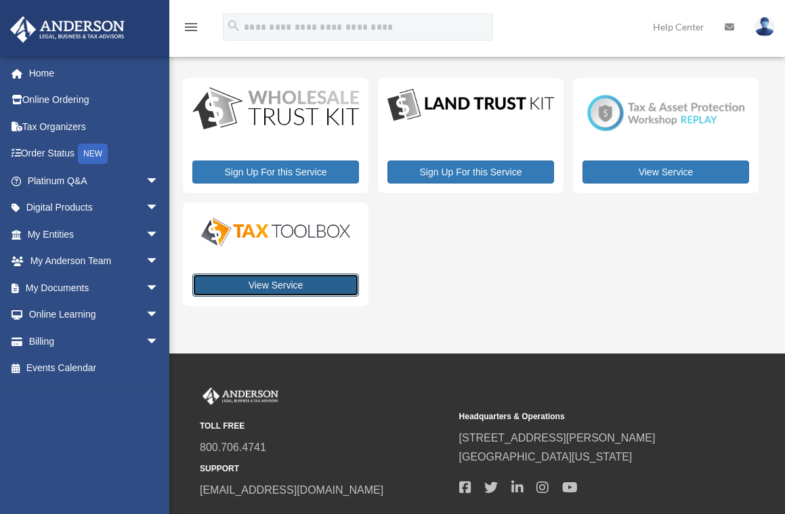
click at [287, 280] on link "View Service" at bounding box center [275, 285] width 167 height 23
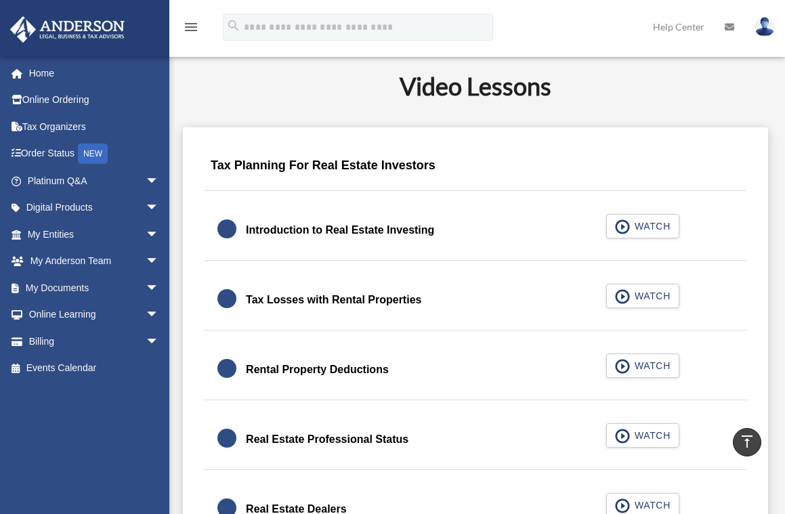
scroll to position [745, 0]
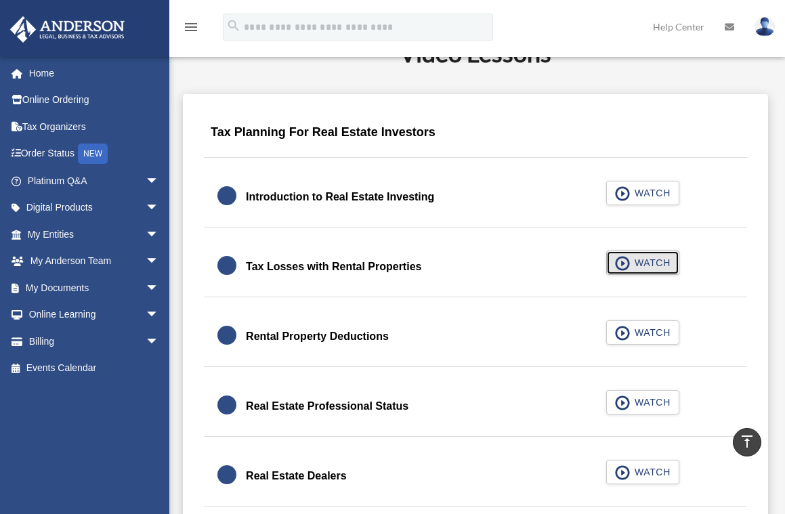
click at [633, 257] on span "WATCH" at bounding box center [651, 263] width 40 height 14
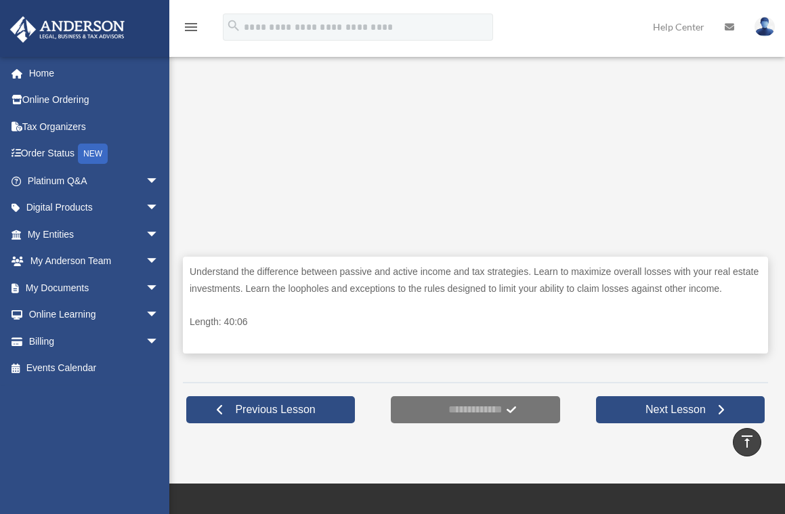
scroll to position [371, 0]
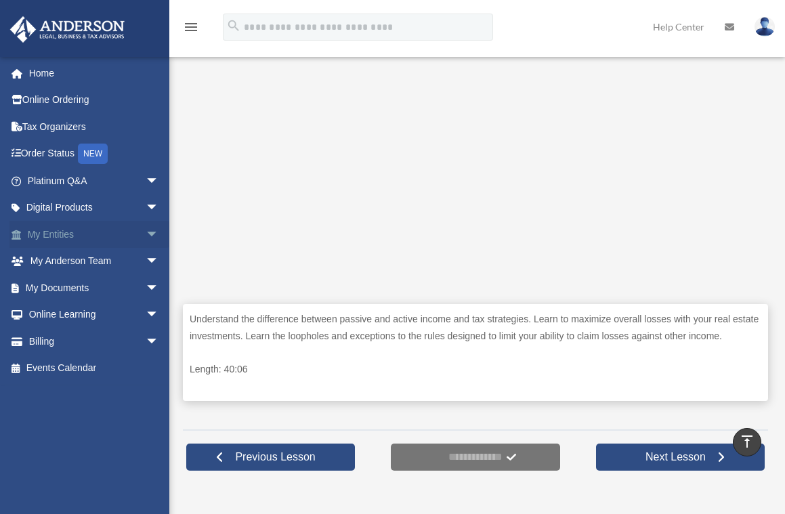
click at [68, 232] on link "My Entities arrow_drop_down" at bounding box center [94, 234] width 170 height 27
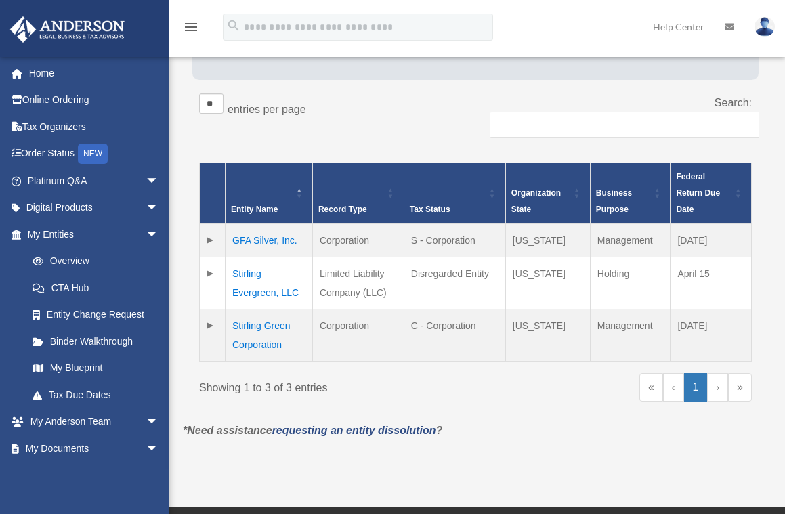
scroll to position [271, 0]
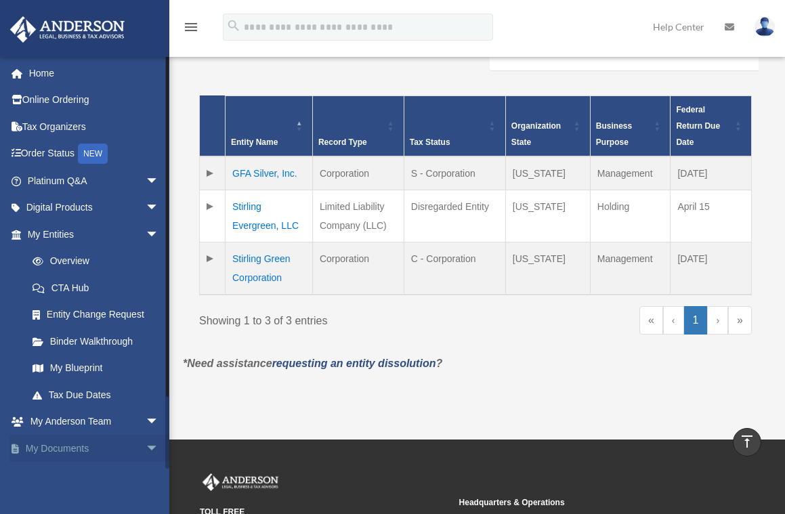
click at [146, 444] on span "arrow_drop_down" at bounding box center [159, 449] width 27 height 28
click at [81, 446] on link "My Documents arrow_drop_up" at bounding box center [94, 448] width 170 height 27
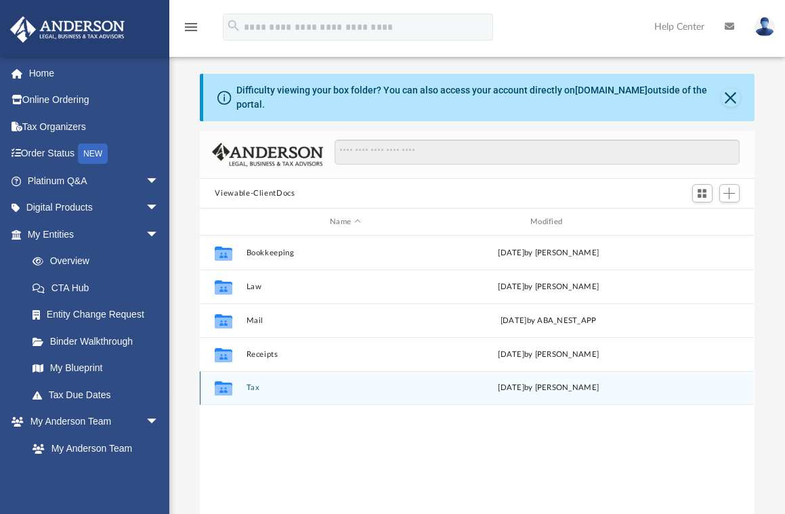
click at [539, 382] on div "[DATE] by [PERSON_NAME]" at bounding box center [549, 388] width 198 height 12
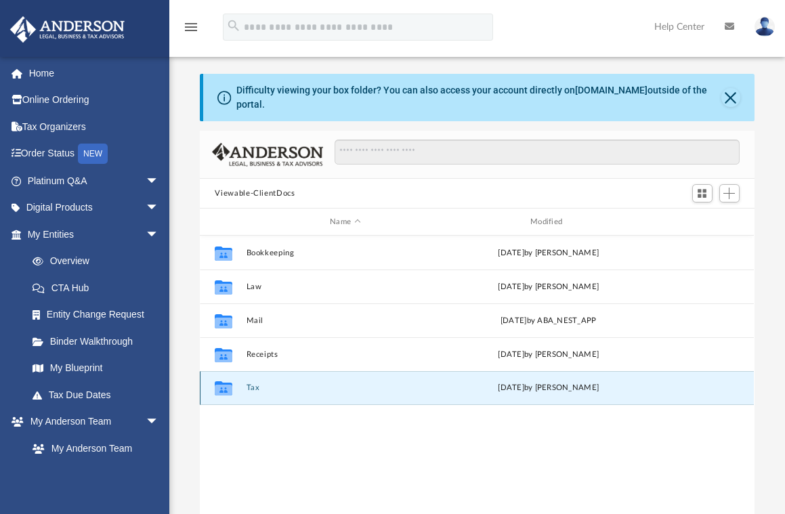
click at [228, 385] on icon "grid" at bounding box center [224, 390] width 18 height 11
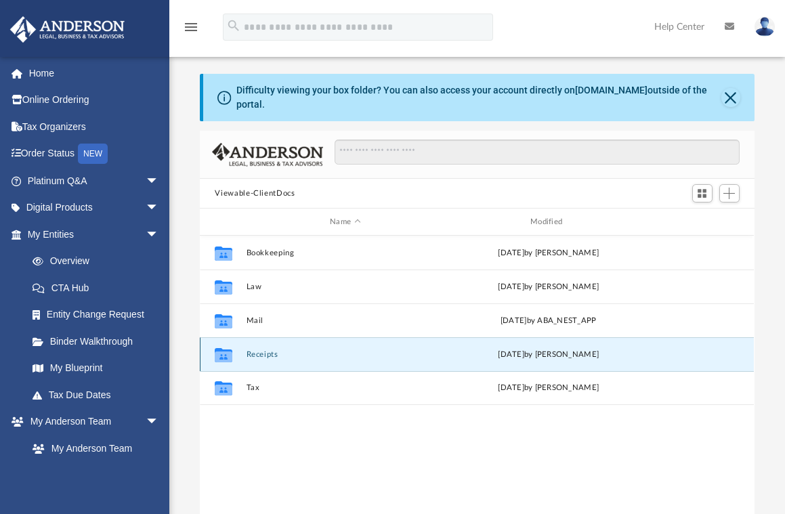
click at [262, 350] on button "Receipts" at bounding box center [346, 354] width 198 height 9
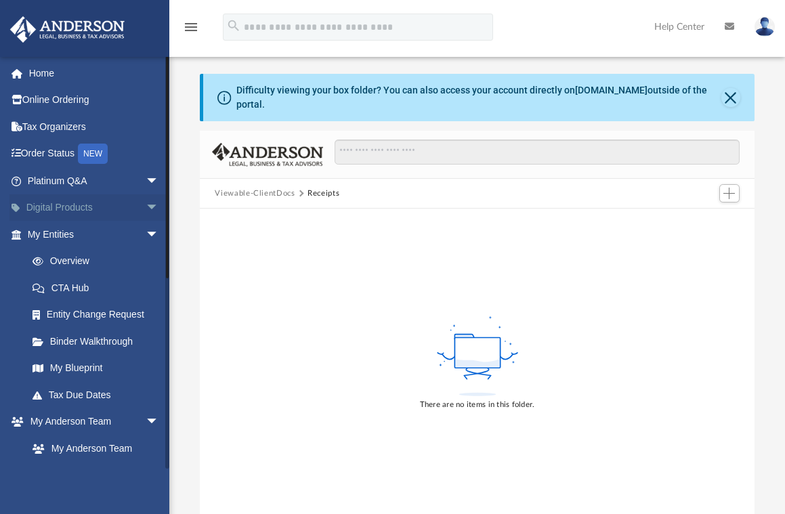
click at [86, 203] on link "Digital Products arrow_drop_down" at bounding box center [94, 207] width 170 height 27
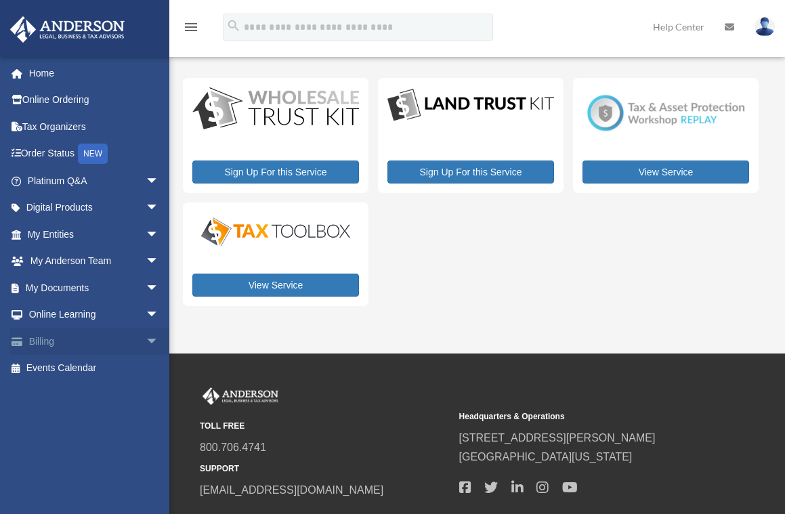
click at [43, 337] on link "Billing arrow_drop_down" at bounding box center [94, 341] width 170 height 27
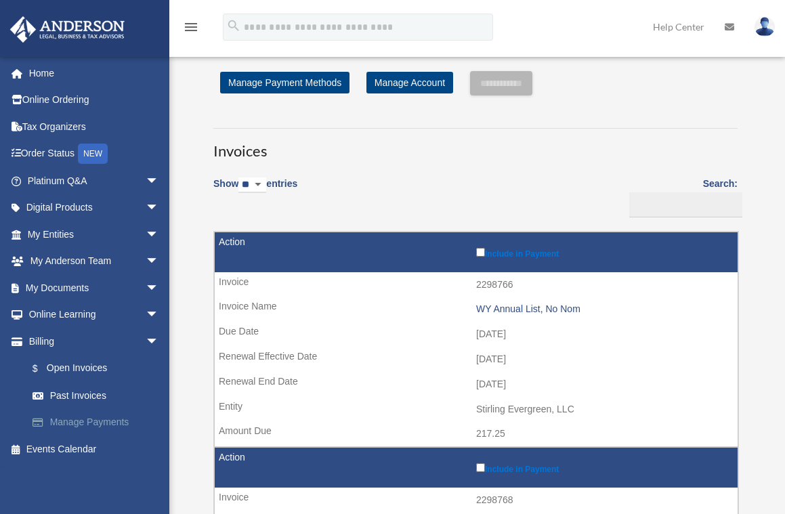
click at [84, 417] on link "Manage Payments" at bounding box center [99, 422] width 161 height 27
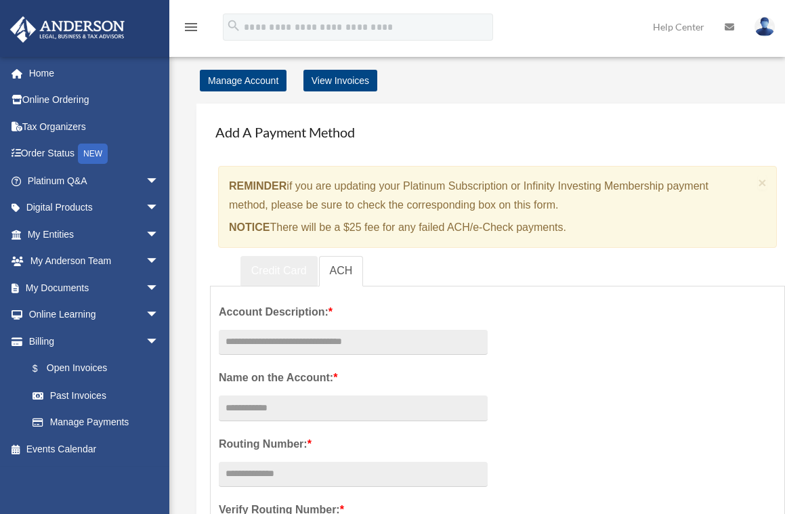
click at [287, 266] on link "Credit Card" at bounding box center [279, 271] width 77 height 30
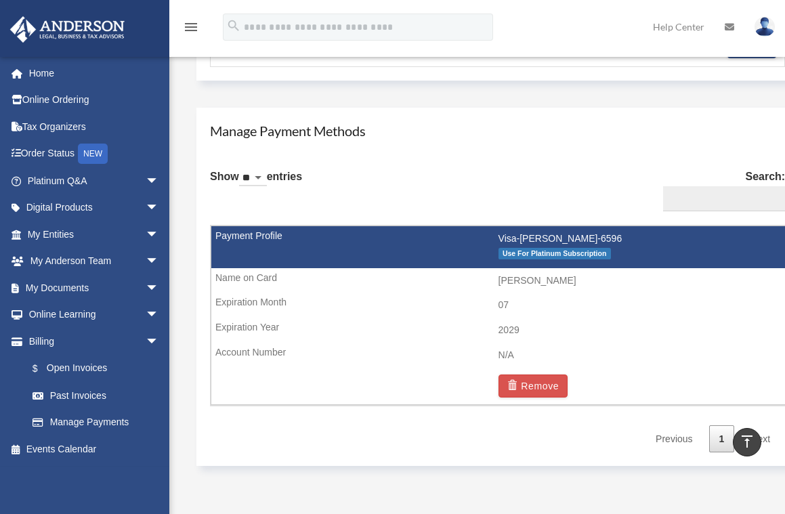
scroll to position [710, 0]
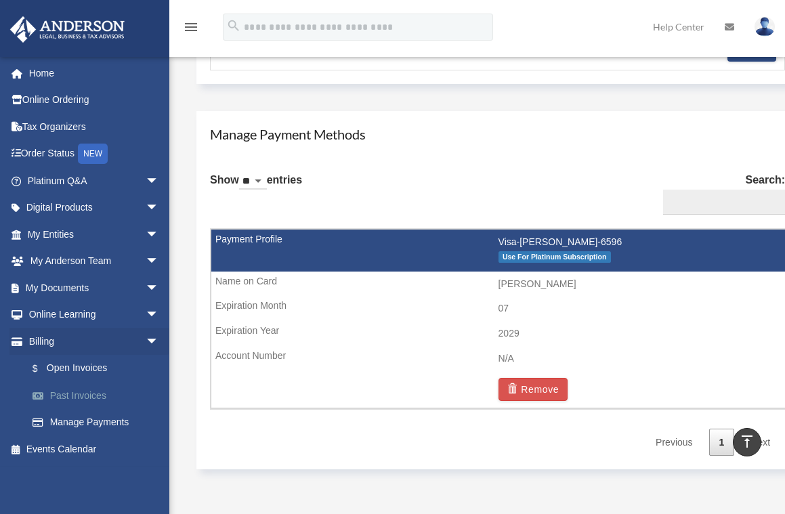
click at [84, 390] on link "Past Invoices" at bounding box center [99, 395] width 161 height 27
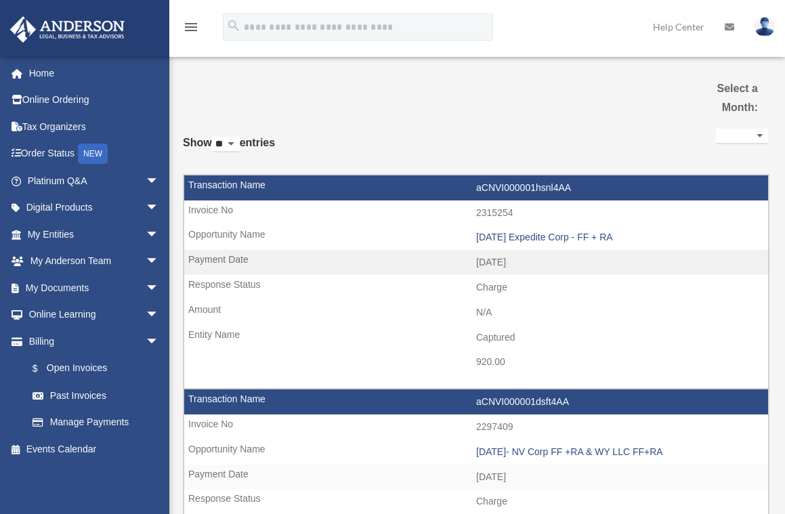
select select
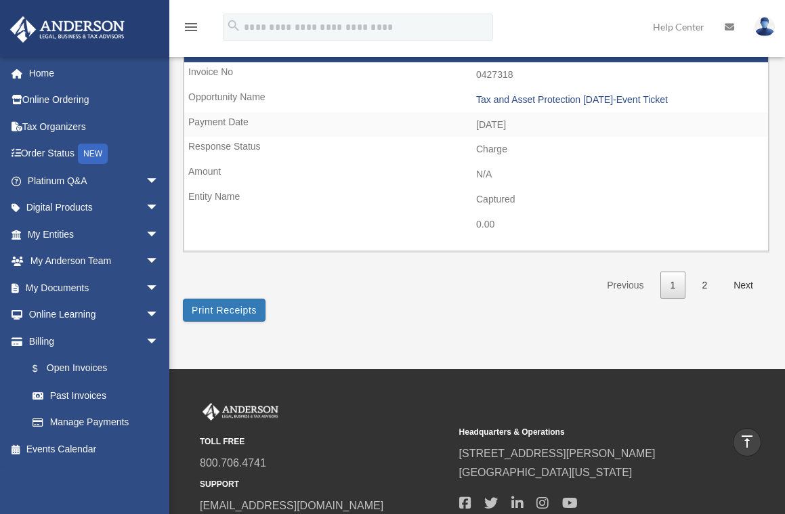
scroll to position [2100, 0]
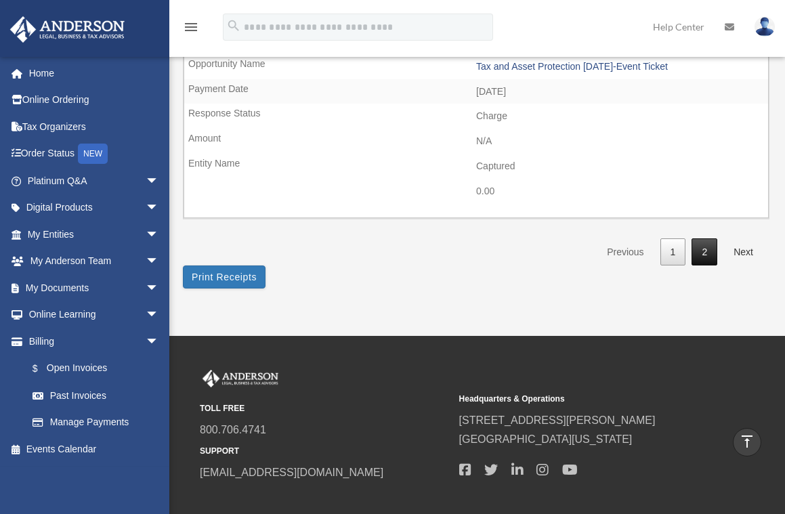
click at [707, 257] on link "2" at bounding box center [705, 252] width 26 height 28
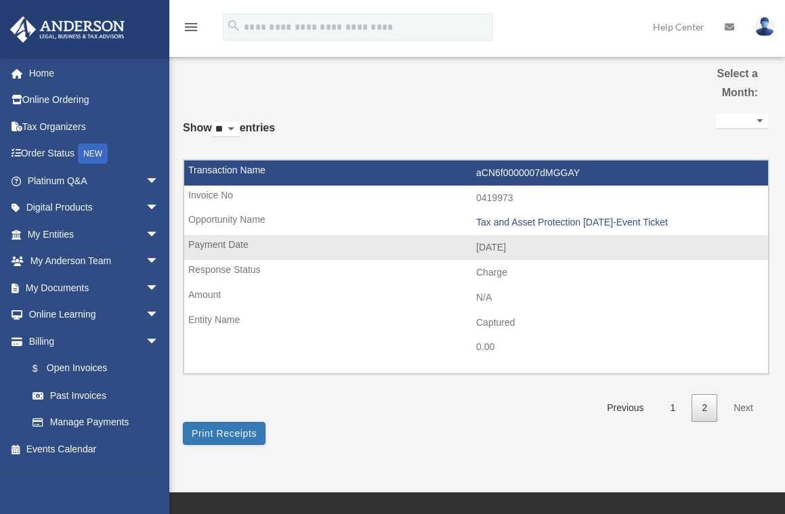
scroll to position [0, 0]
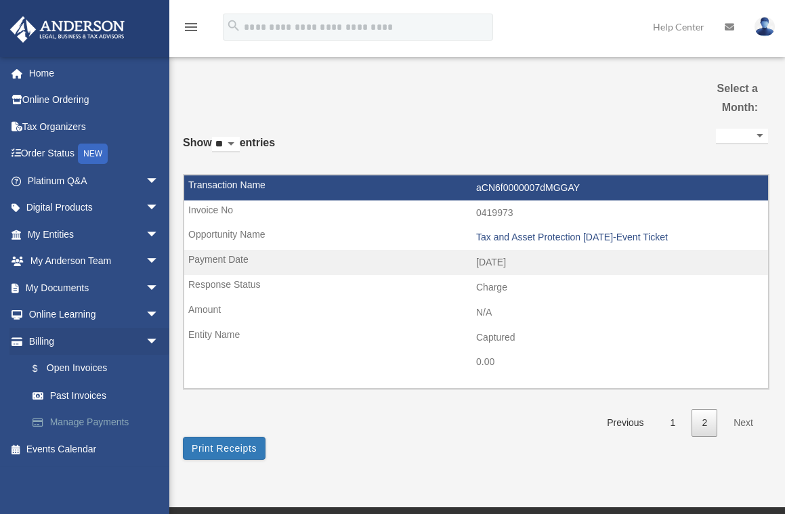
click at [90, 418] on link "Manage Payments" at bounding box center [99, 422] width 161 height 27
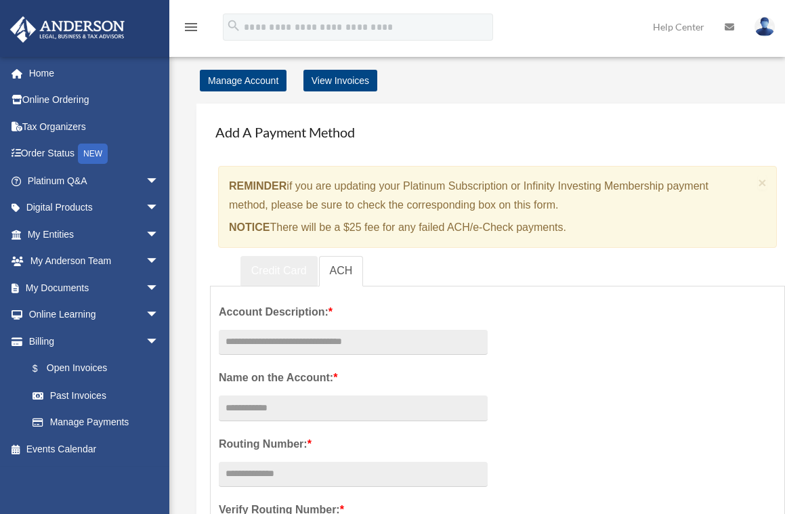
click at [289, 268] on link "Credit Card" at bounding box center [279, 271] width 77 height 30
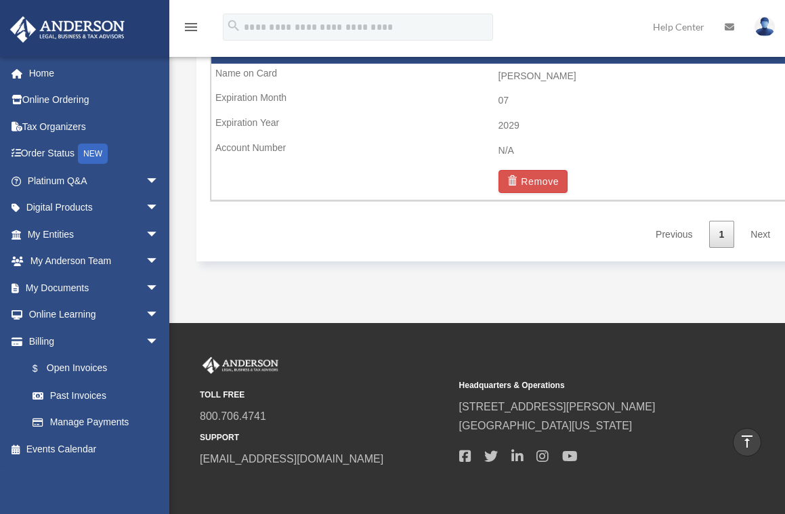
scroll to position [948, 0]
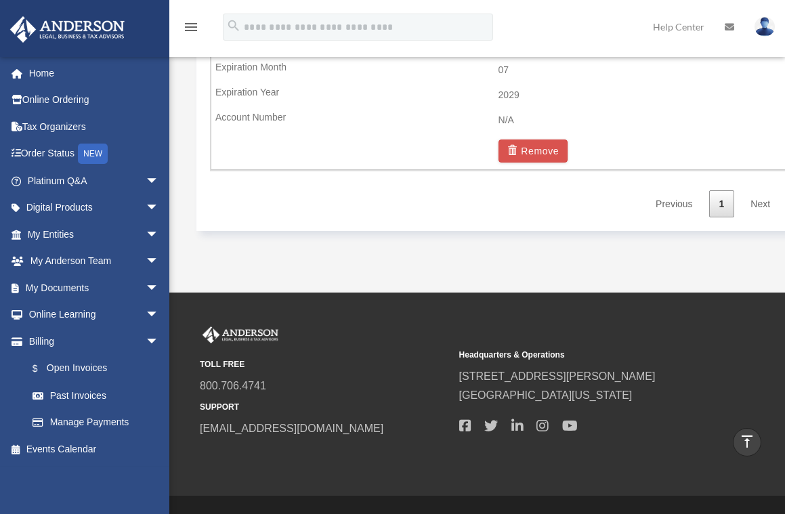
click at [765, 199] on link "Next" at bounding box center [760, 204] width 40 height 28
click at [765, 203] on link "Next" at bounding box center [760, 204] width 40 height 28
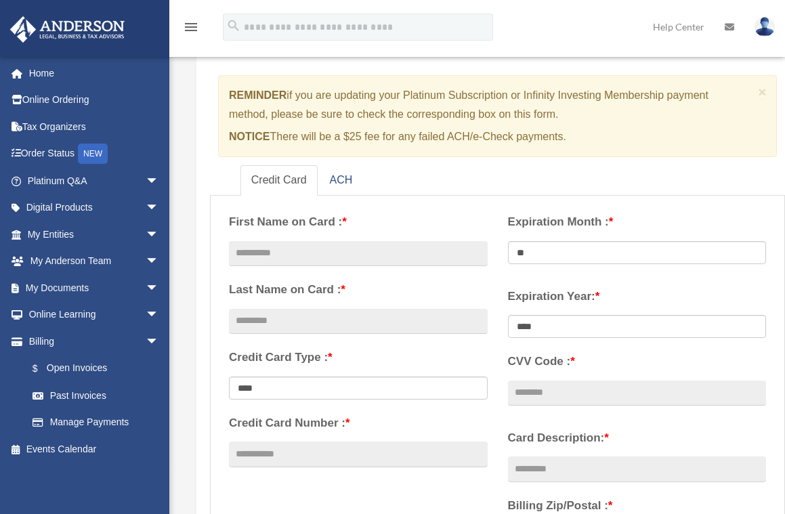
scroll to position [68, 0]
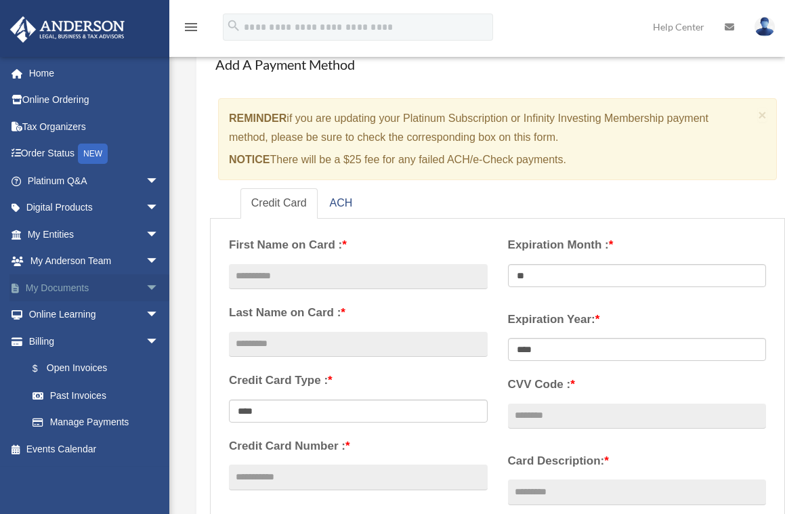
click at [81, 281] on link "My Documents arrow_drop_down" at bounding box center [94, 287] width 170 height 27
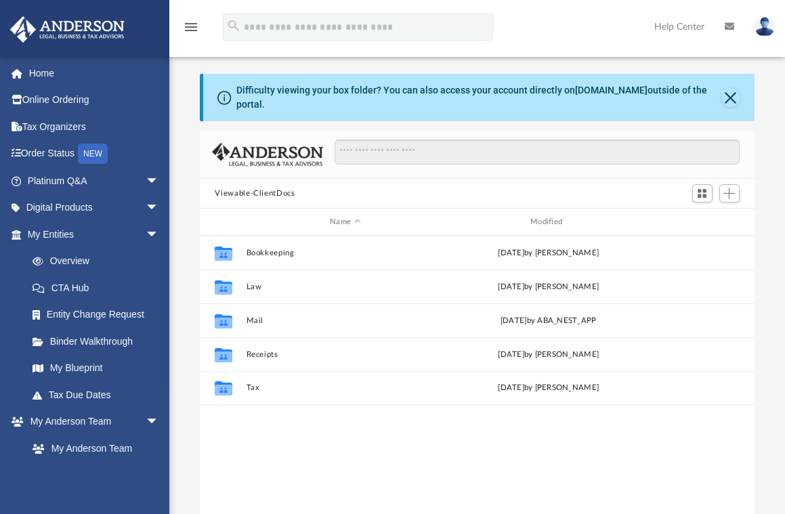
scroll to position [298, 544]
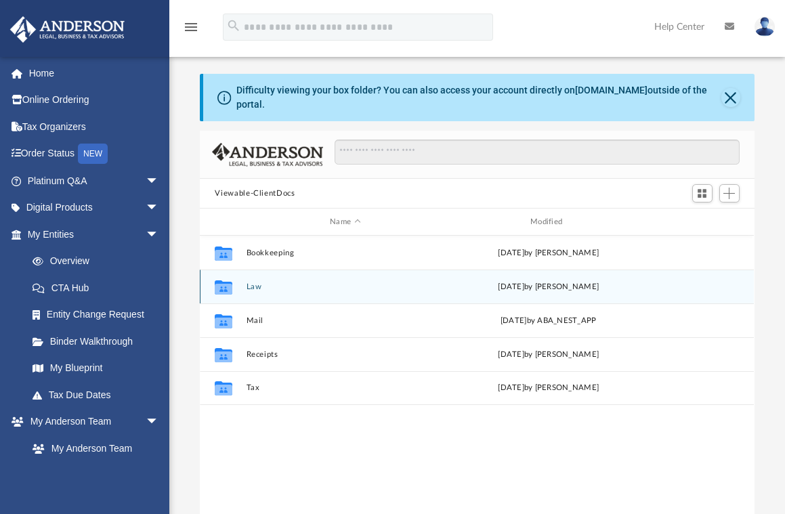
click at [557, 281] on div "[DATE] by [PERSON_NAME]" at bounding box center [549, 287] width 198 height 12
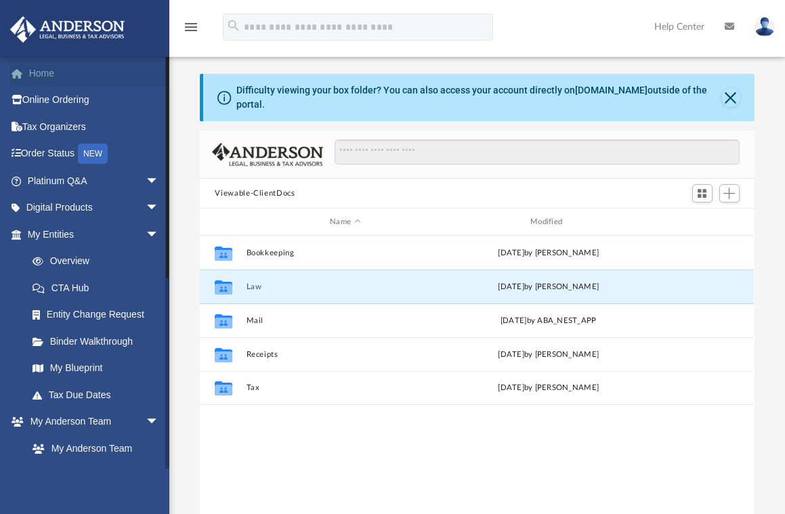
click at [48, 70] on link "Home" at bounding box center [94, 73] width 170 height 27
